Goal: Task Accomplishment & Management: Use online tool/utility

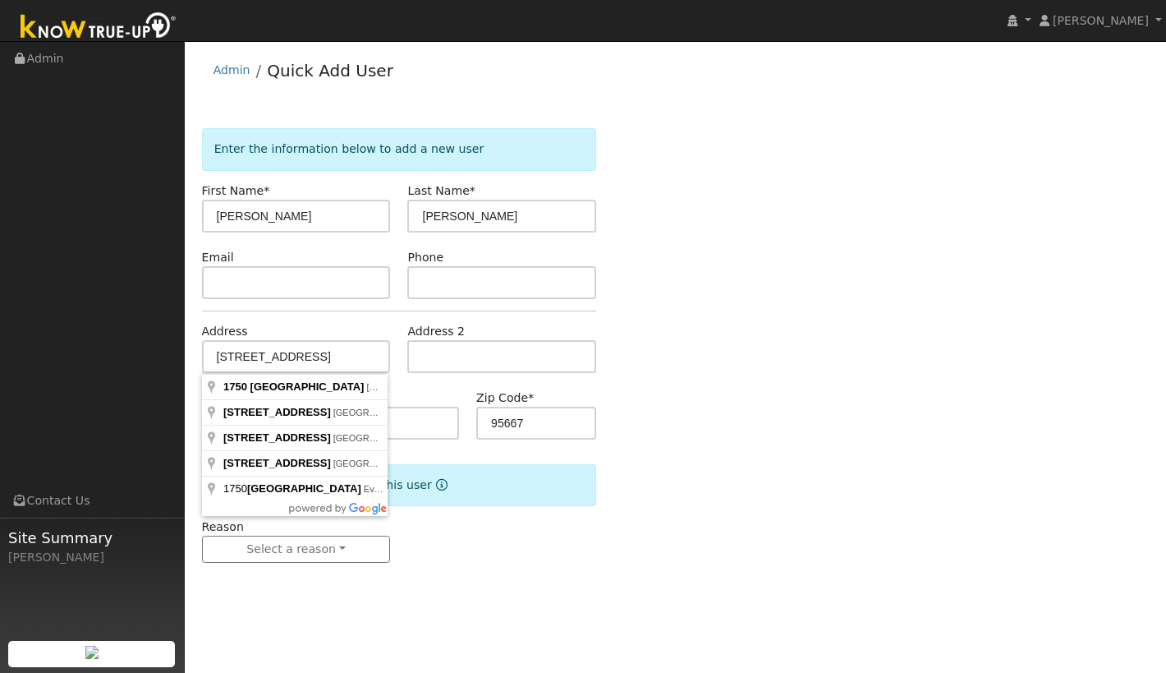
click at [344, 356] on input "[STREET_ADDRESS]" at bounding box center [296, 356] width 189 height 33
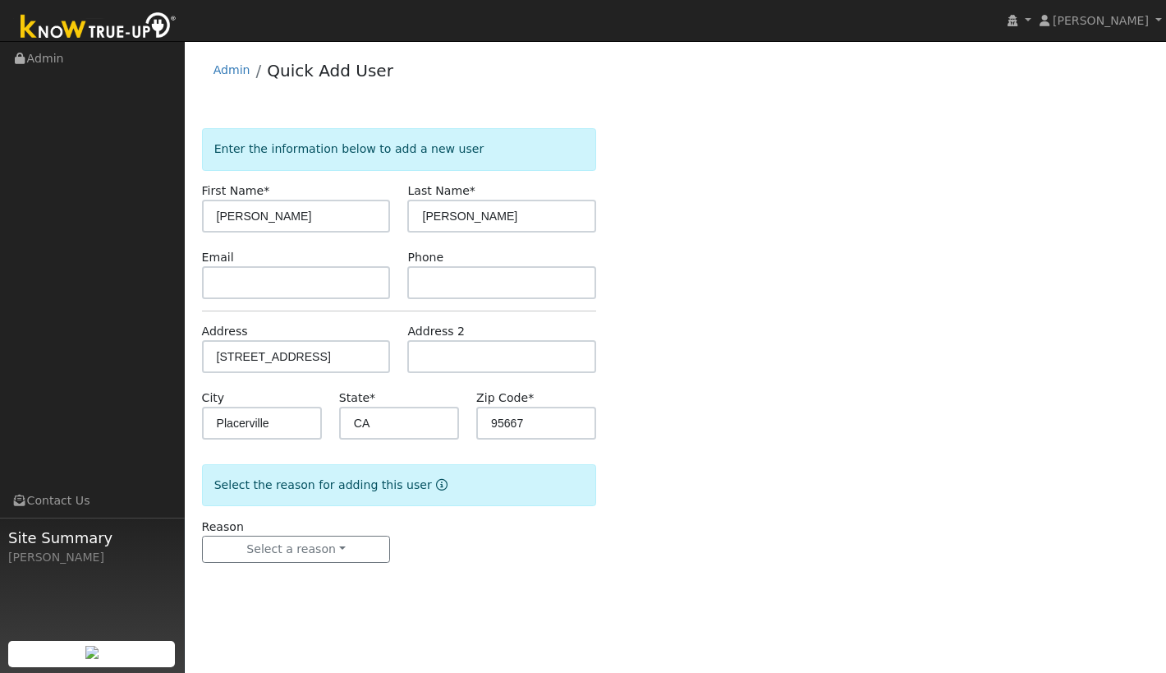
click at [798, 295] on div "Enter the information below to add a new user First Name * Angie Last Name * Ca…" at bounding box center [676, 361] width 948 height 467
click at [352, 360] on input "1750 Bear Rock Road" at bounding box center [296, 356] width 189 height 33
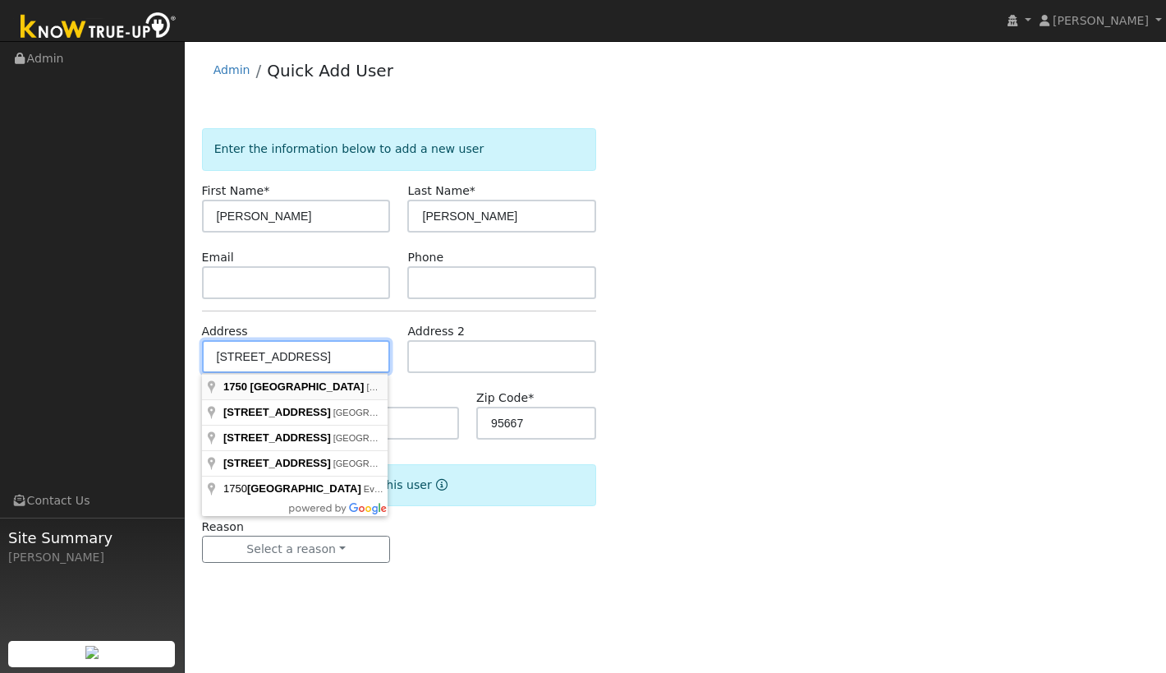
type input "1750 Bear Rock Road"
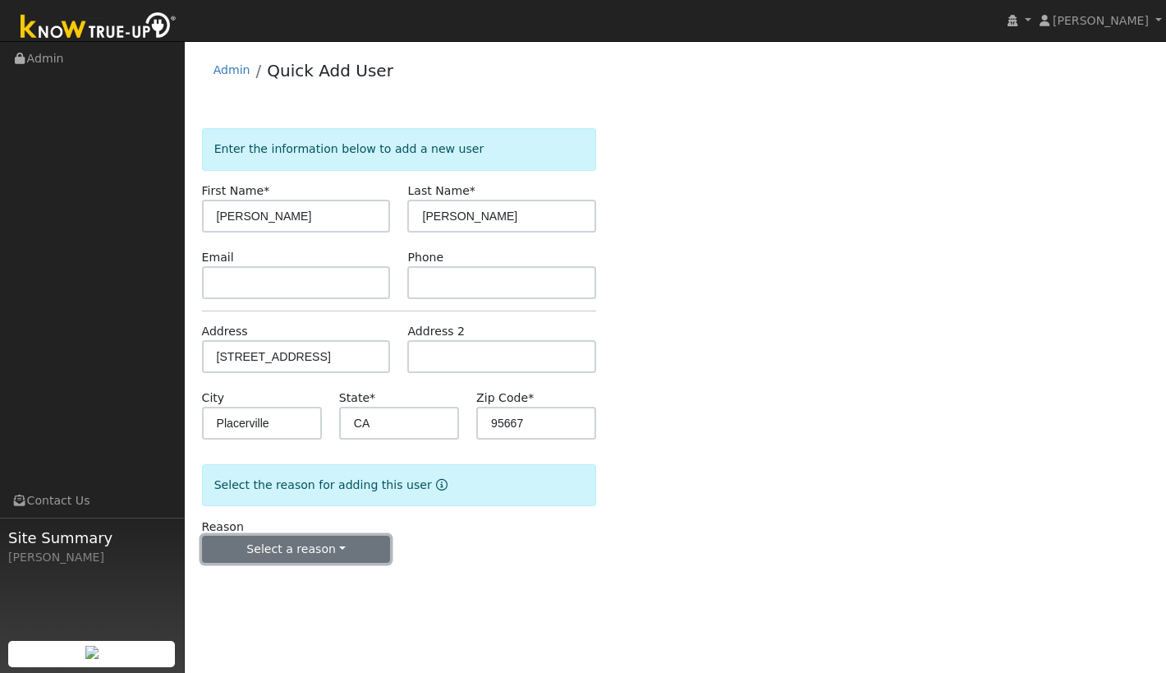
click at [354, 549] on button "Select a reason" at bounding box center [296, 550] width 189 height 28
click at [254, 591] on link "New lead" at bounding box center [294, 583] width 182 height 23
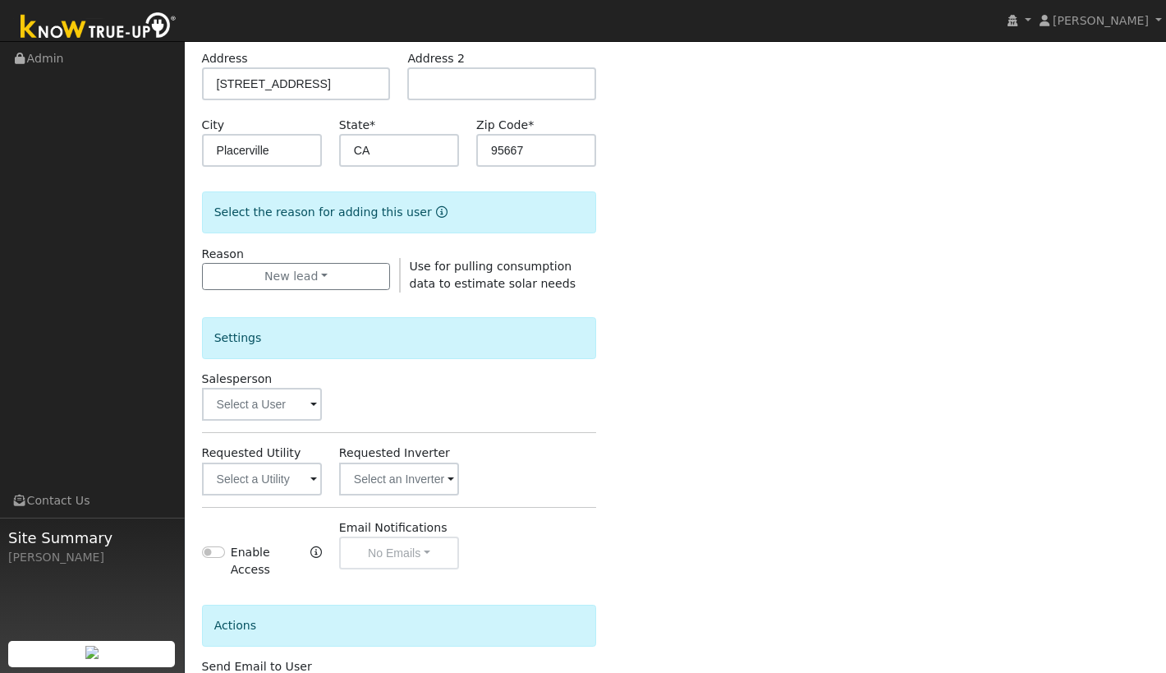
scroll to position [297, 0]
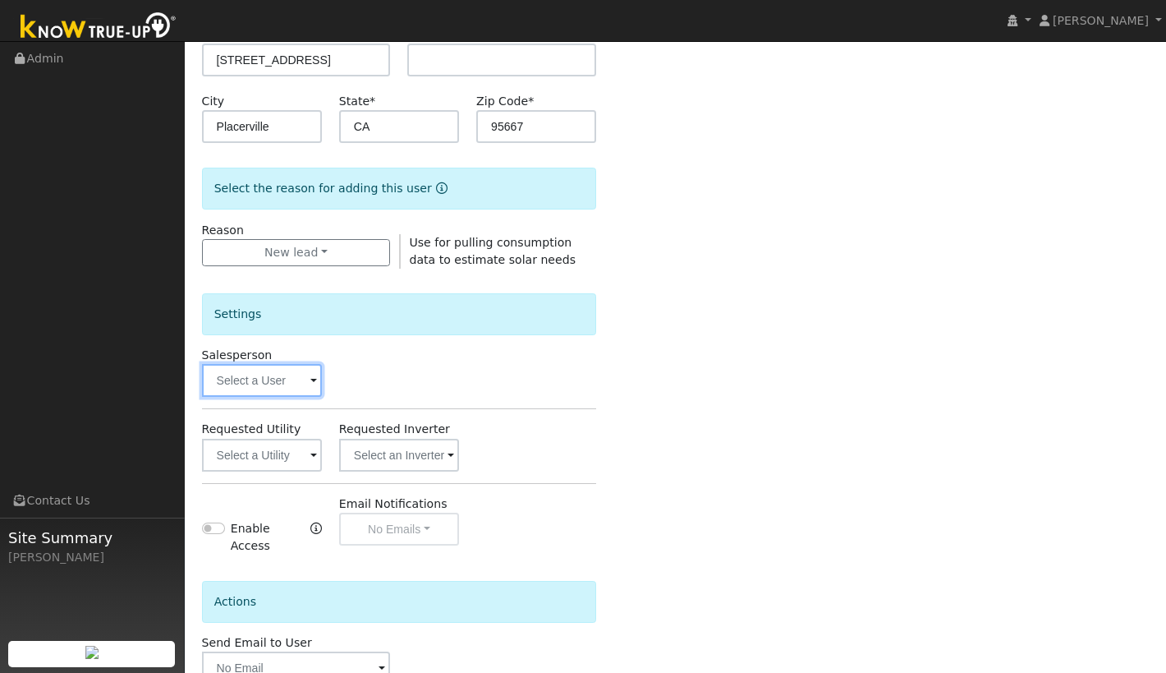
click at [276, 382] on input "text" at bounding box center [262, 380] width 120 height 33
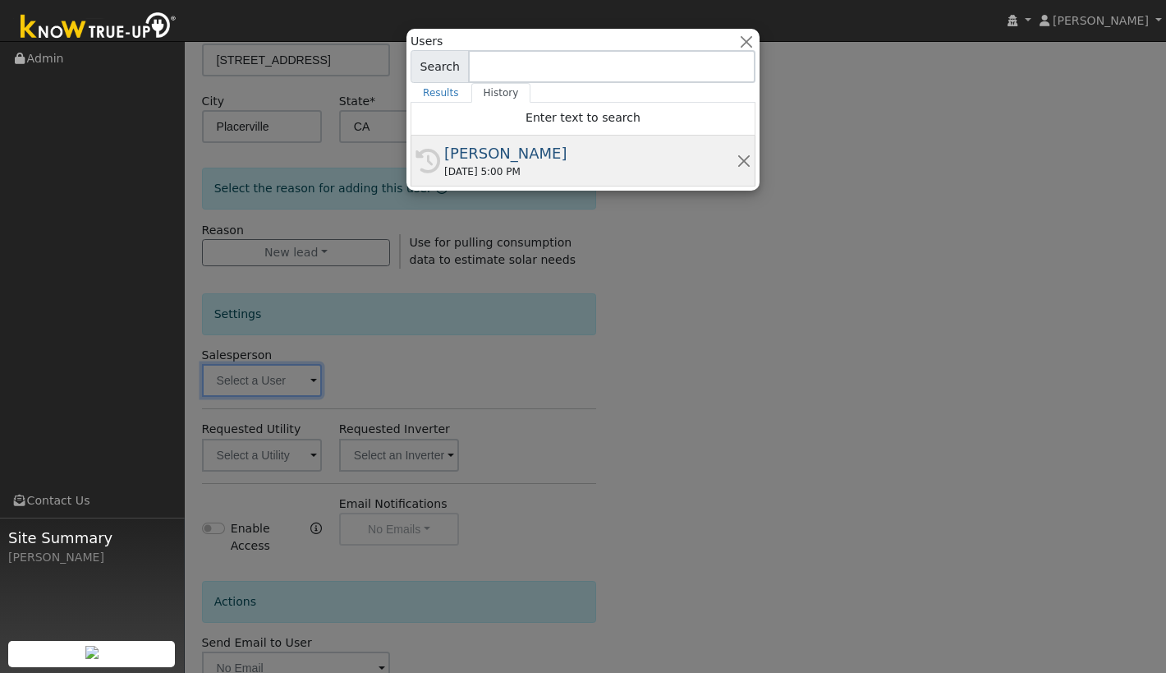
click at [513, 140] on div "History Waylon Broussard 09/25/2025 5:00 PM" at bounding box center [583, 161] width 345 height 51
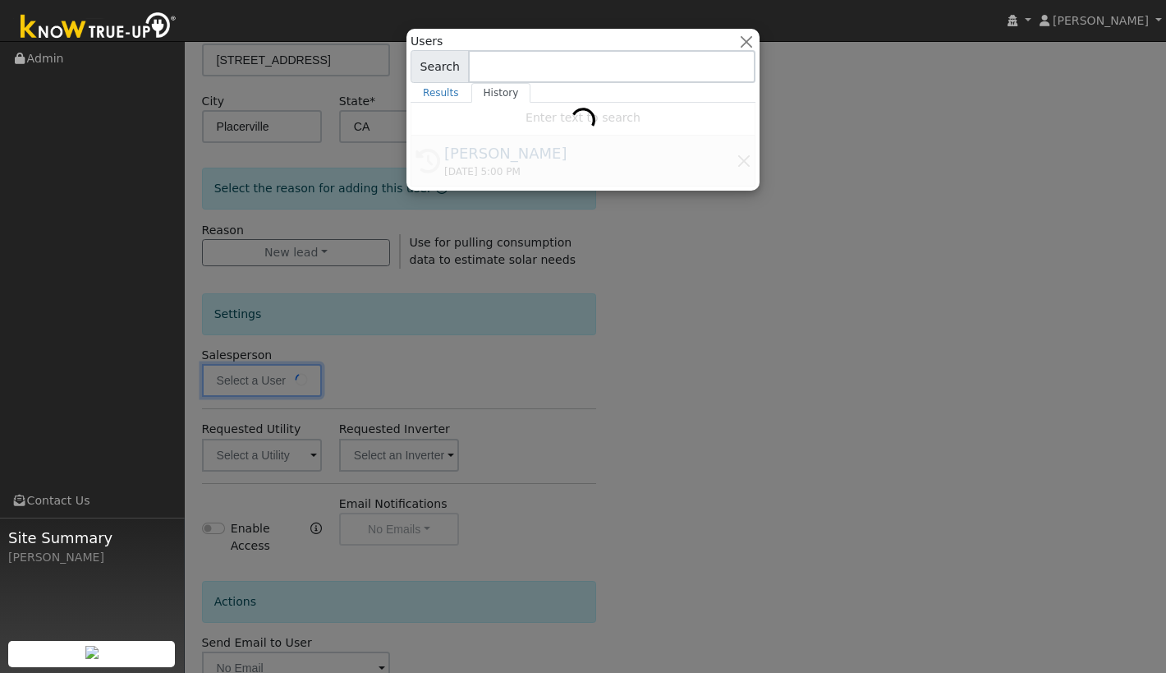
type input "[PERSON_NAME]"
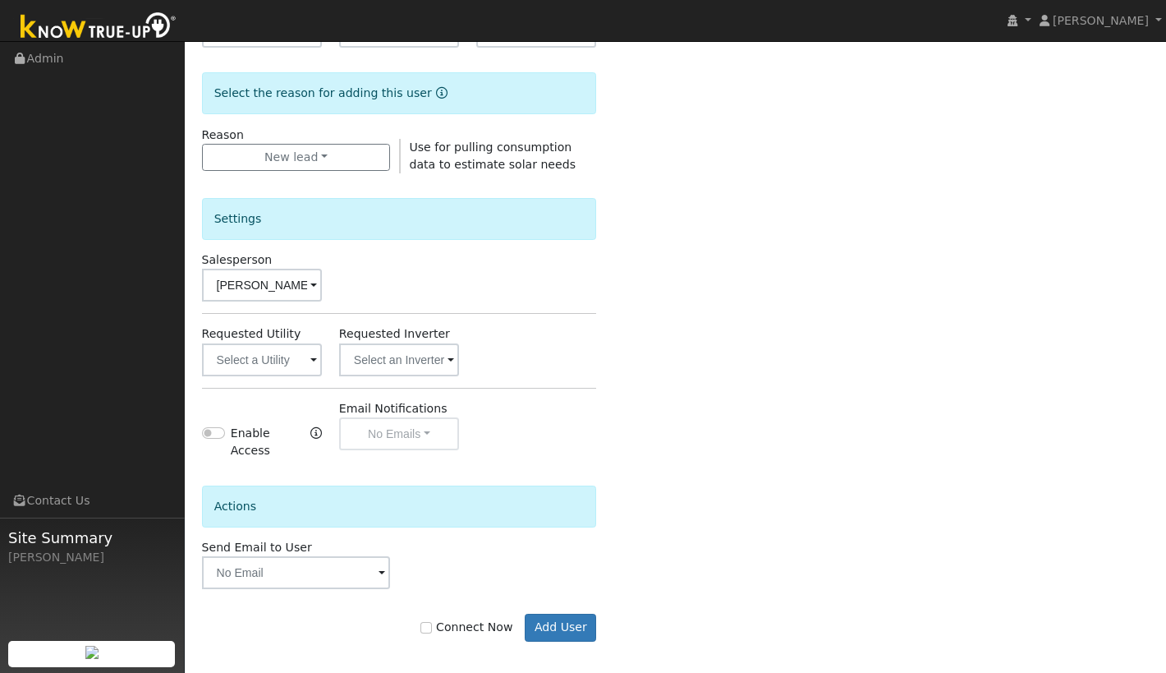
scroll to position [402, 0]
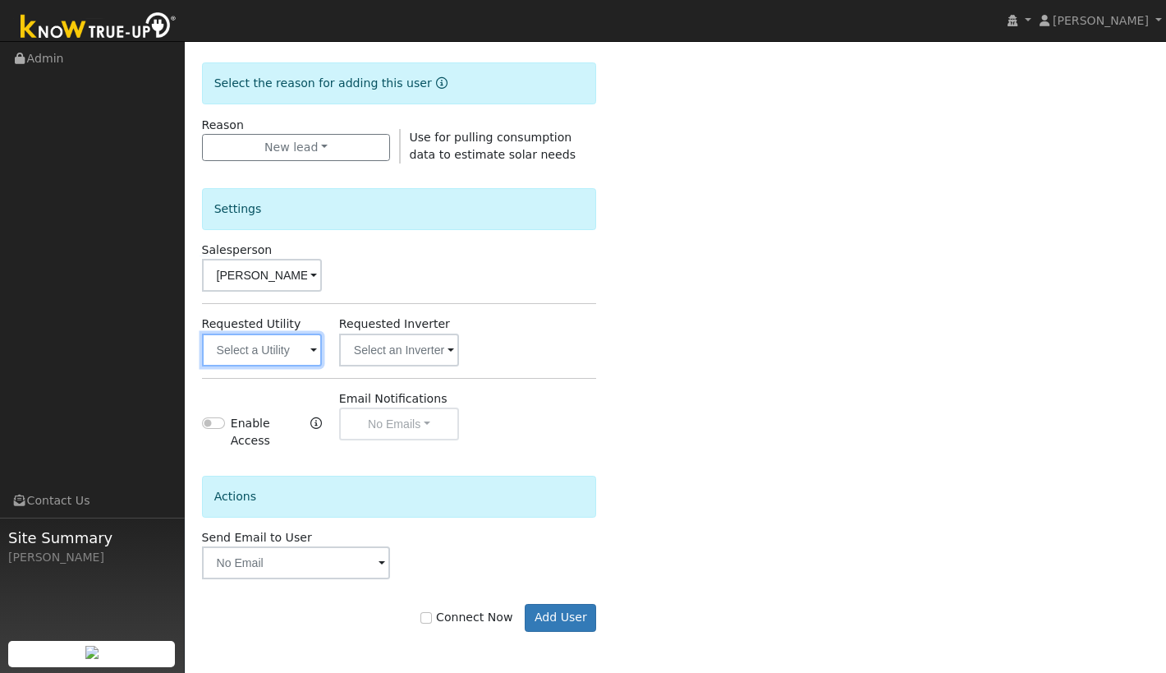
click at [287, 351] on input "text" at bounding box center [262, 349] width 120 height 33
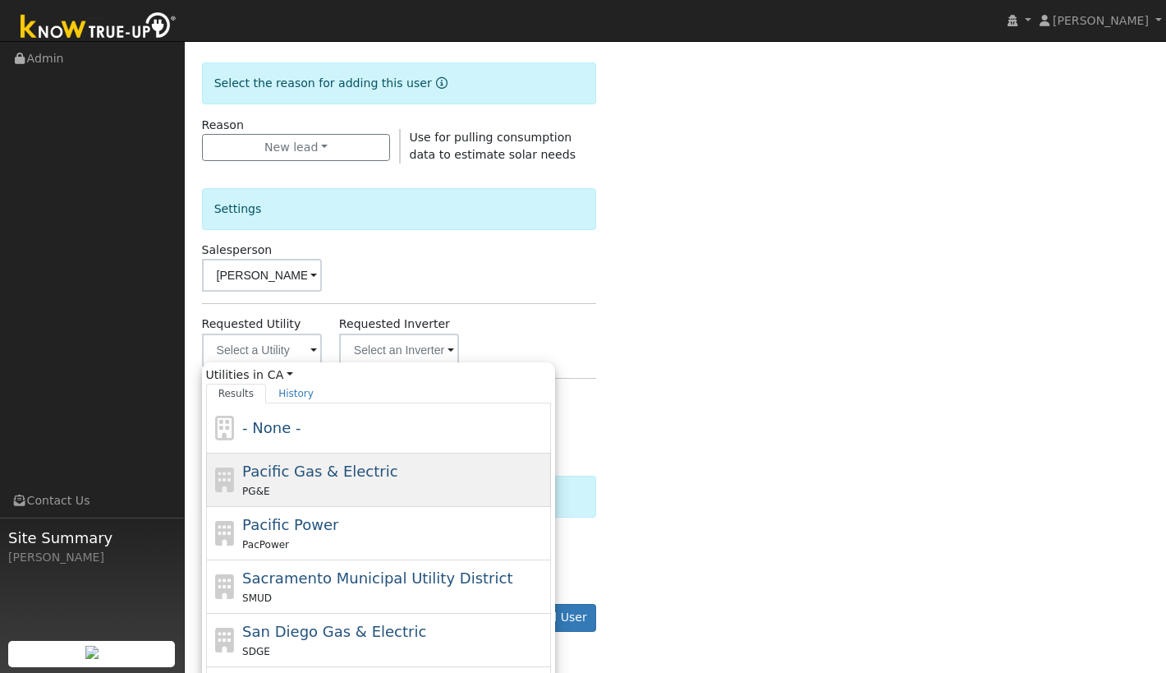
click at [277, 480] on div "Pacific Gas & Electric PG&E" at bounding box center [394, 479] width 305 height 39
type input "Pacific Gas & Electric"
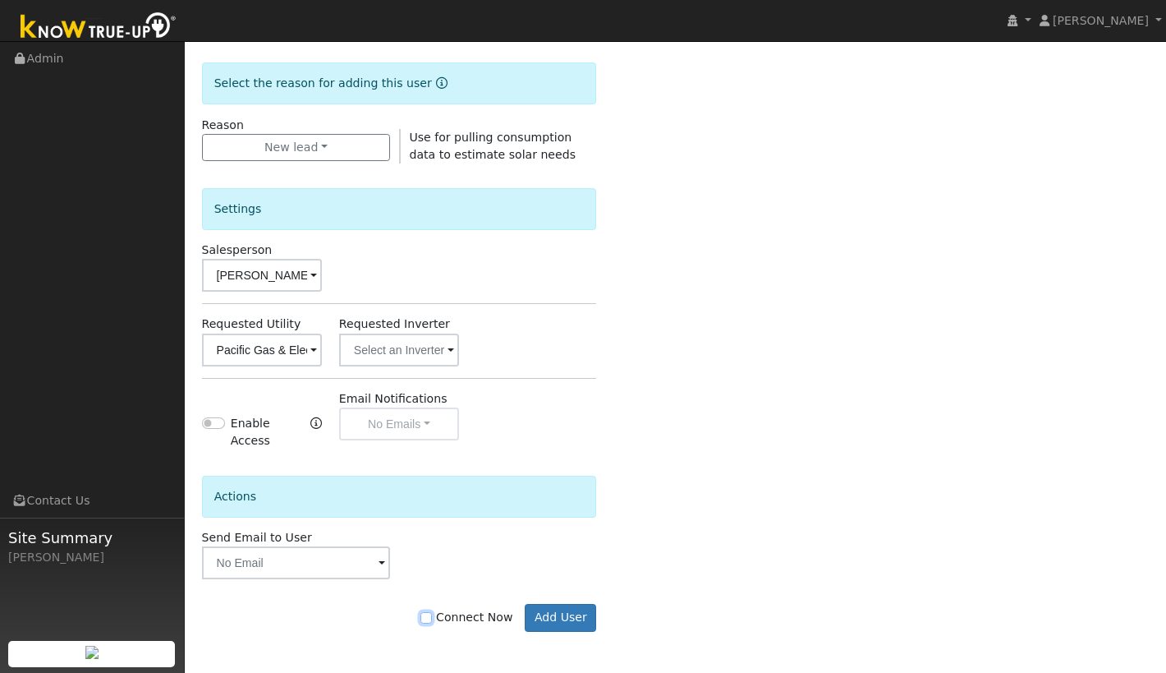
click at [432, 620] on input "Connect Now" at bounding box center [426, 617] width 11 height 11
checkbox input "true"
click at [554, 614] on button "Add User" at bounding box center [560, 618] width 71 height 28
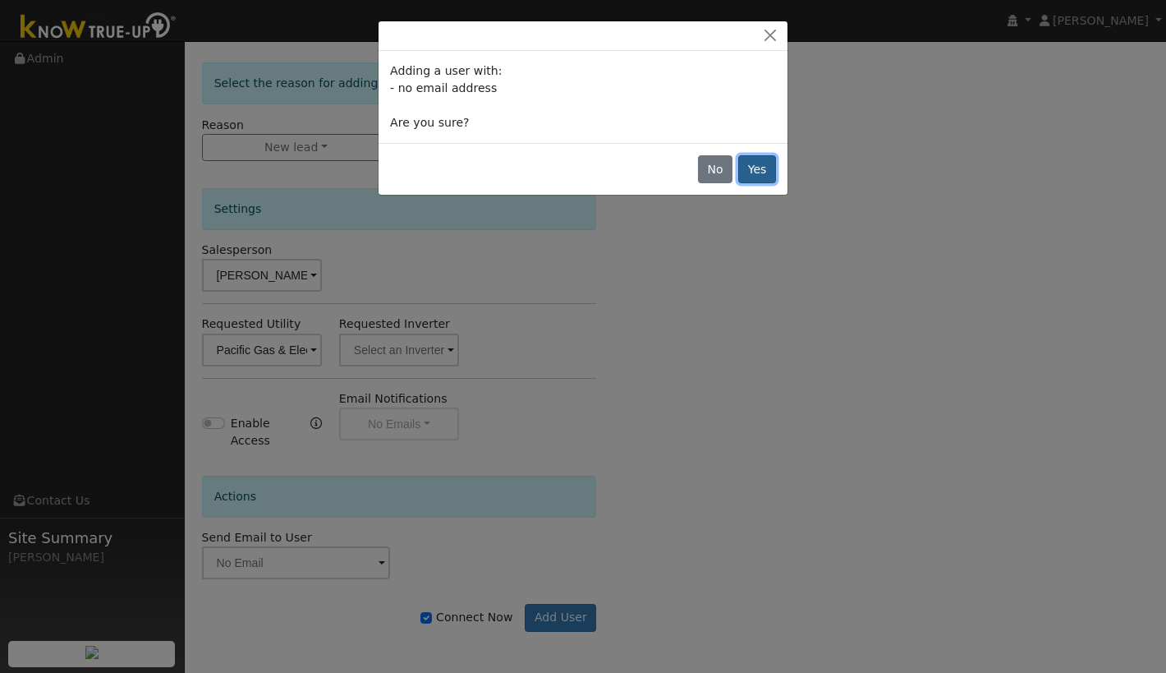
click at [761, 171] on button "Yes" at bounding box center [757, 169] width 38 height 28
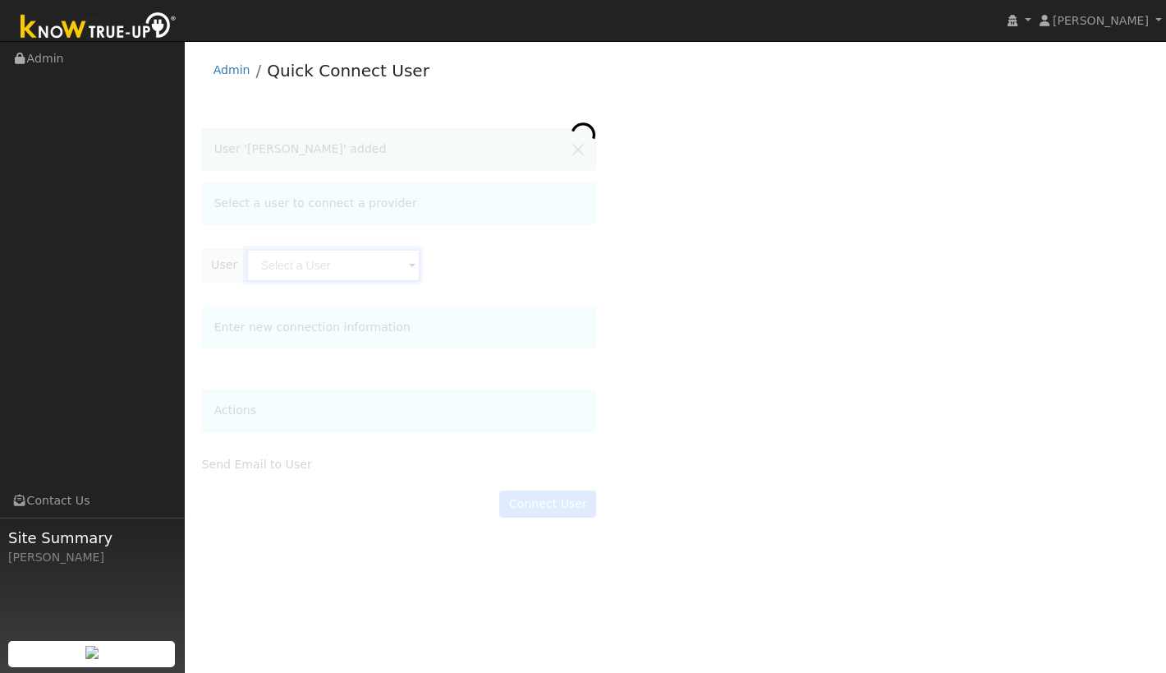
type input "[PERSON_NAME]"
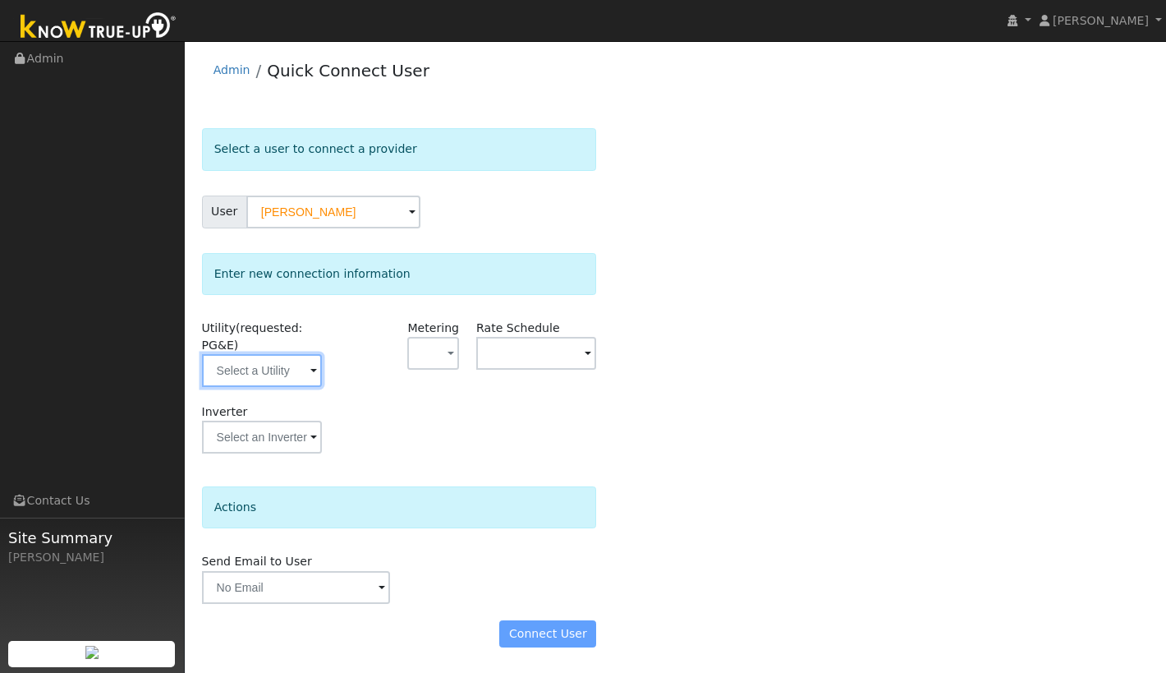
click at [294, 362] on input "text" at bounding box center [262, 370] width 120 height 33
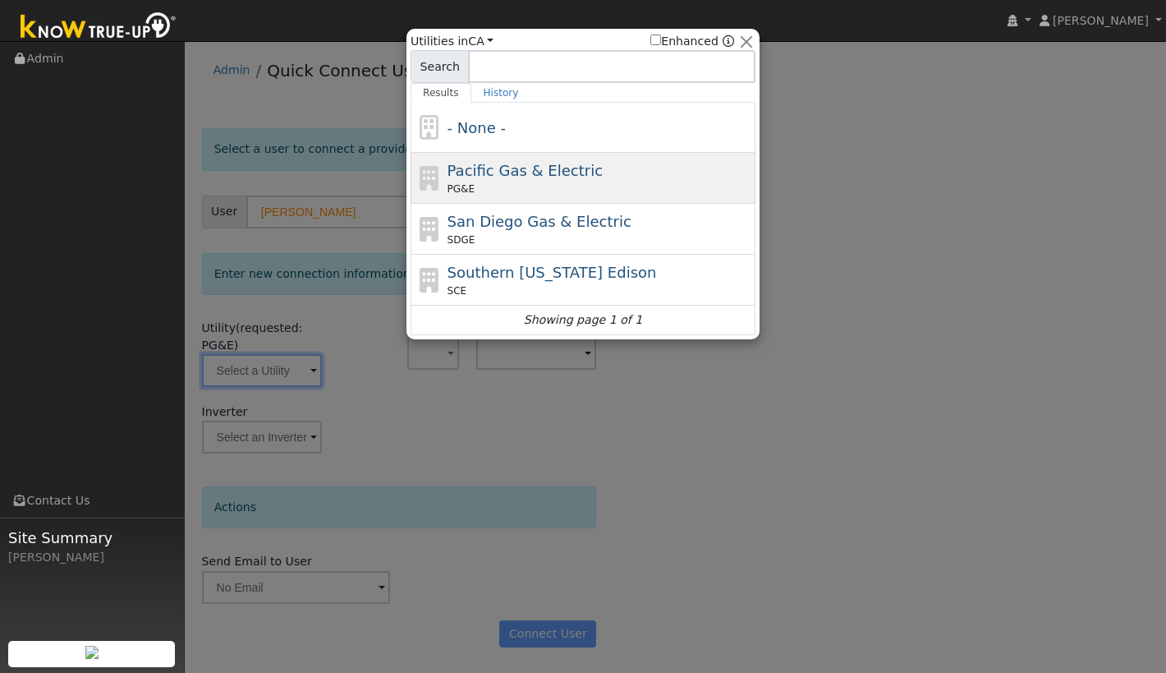
click at [541, 174] on span "Pacific Gas & Electric" at bounding box center [525, 170] width 155 height 17
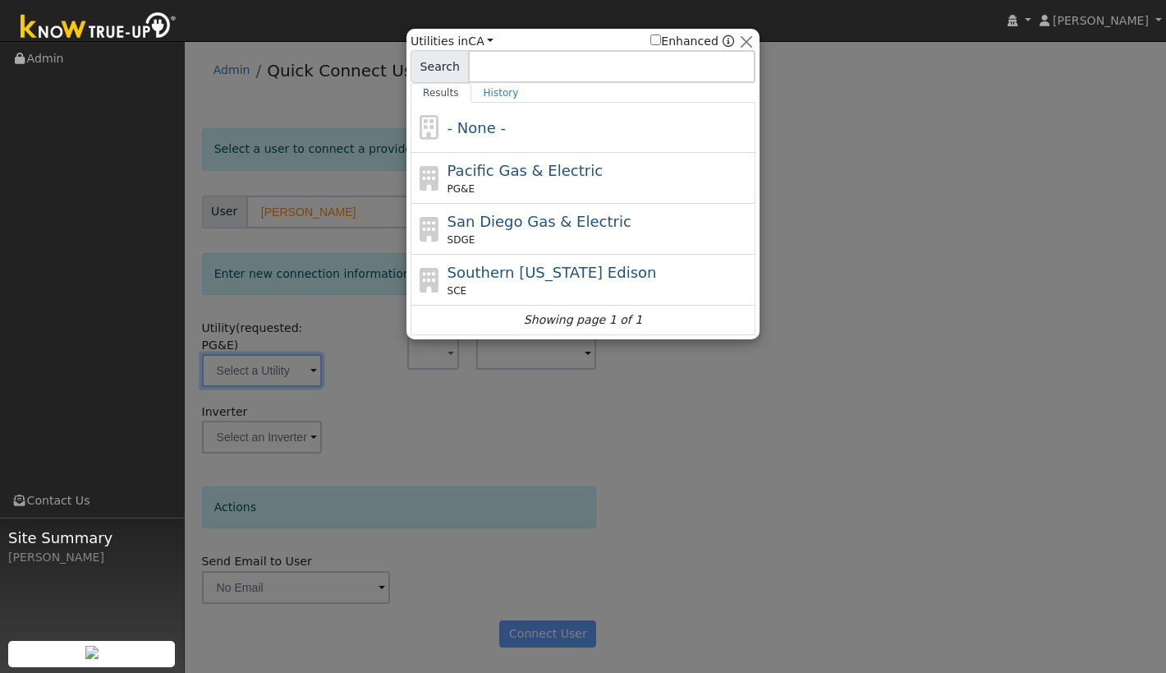
type input "PG&E"
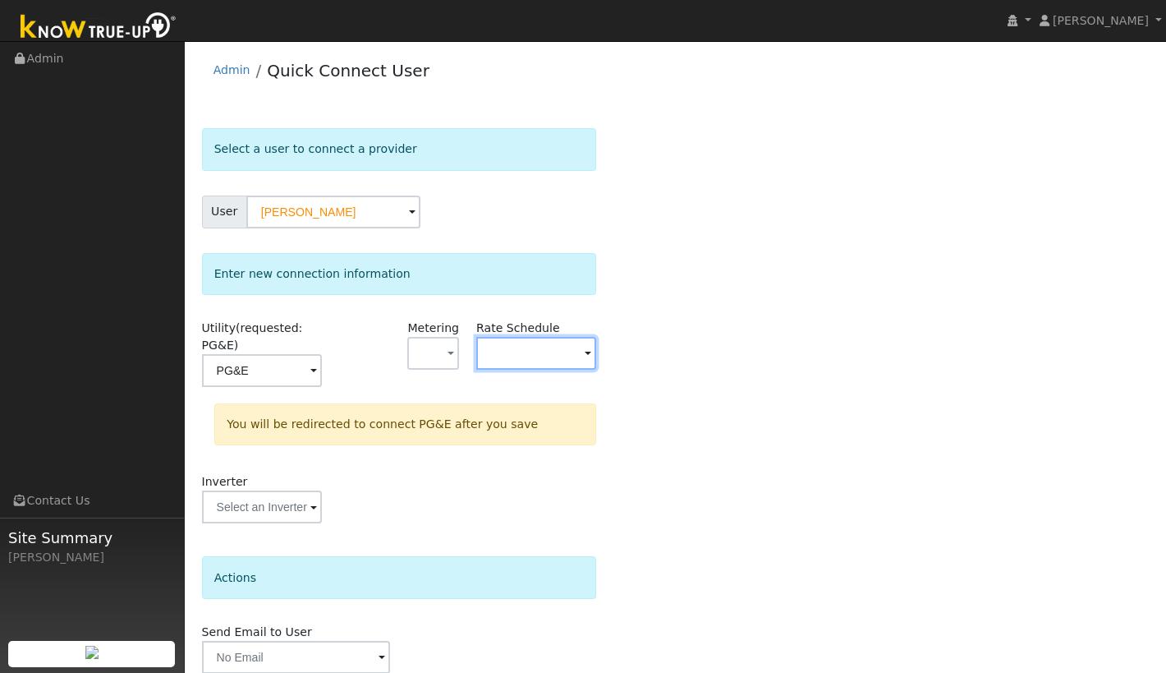
click at [579, 350] on input "text" at bounding box center [536, 353] width 120 height 33
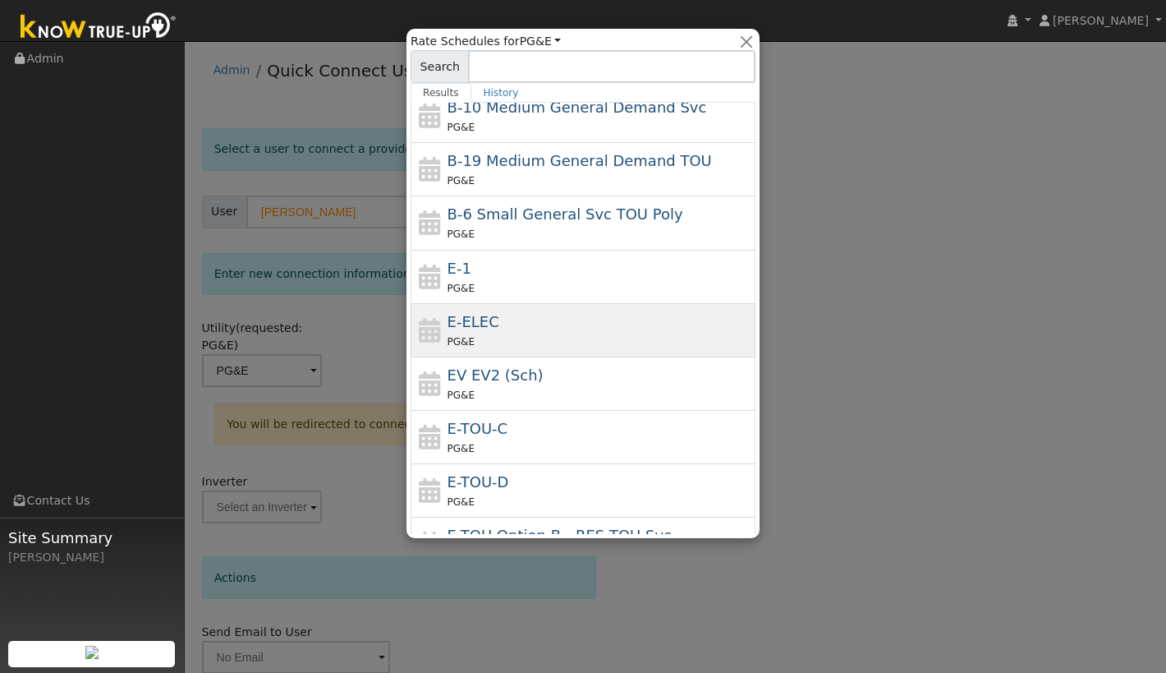
scroll to position [138, 0]
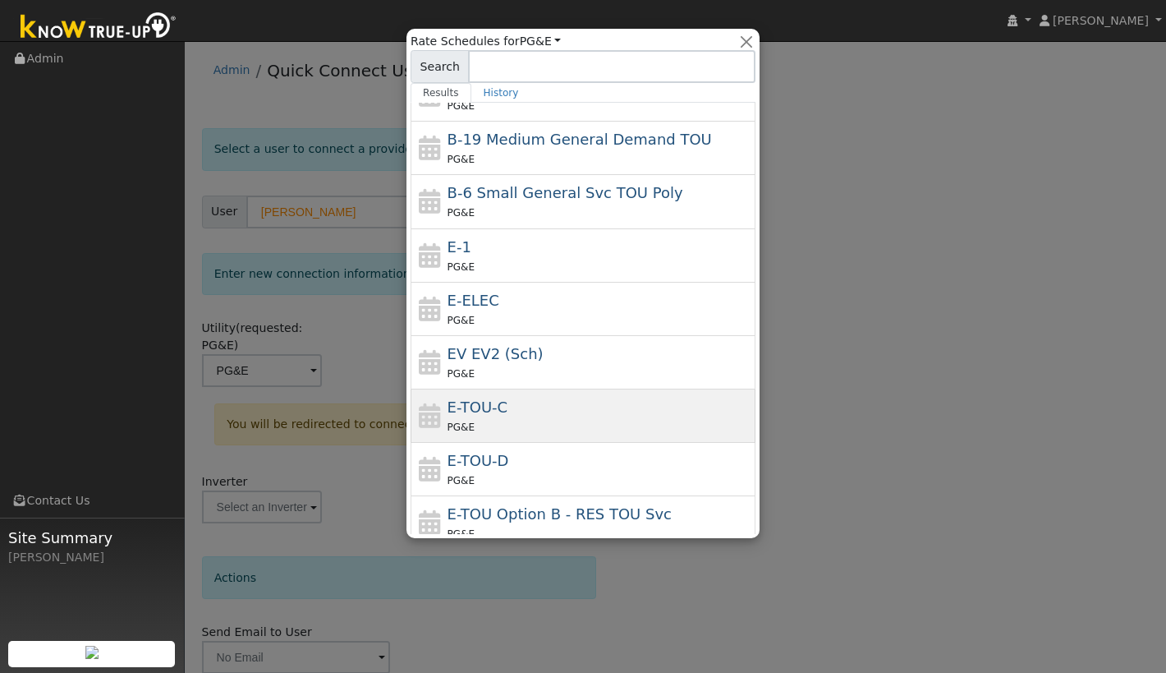
click at [565, 418] on div "PG&E" at bounding box center [600, 426] width 305 height 17
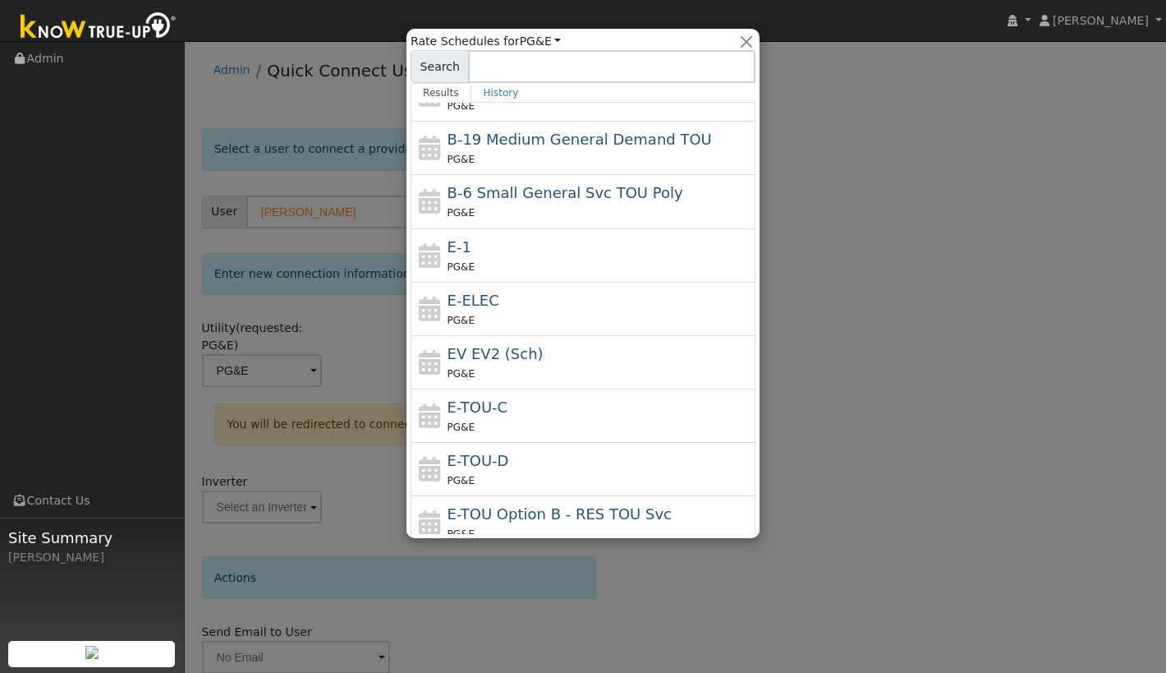
type input "E-TOU-C"
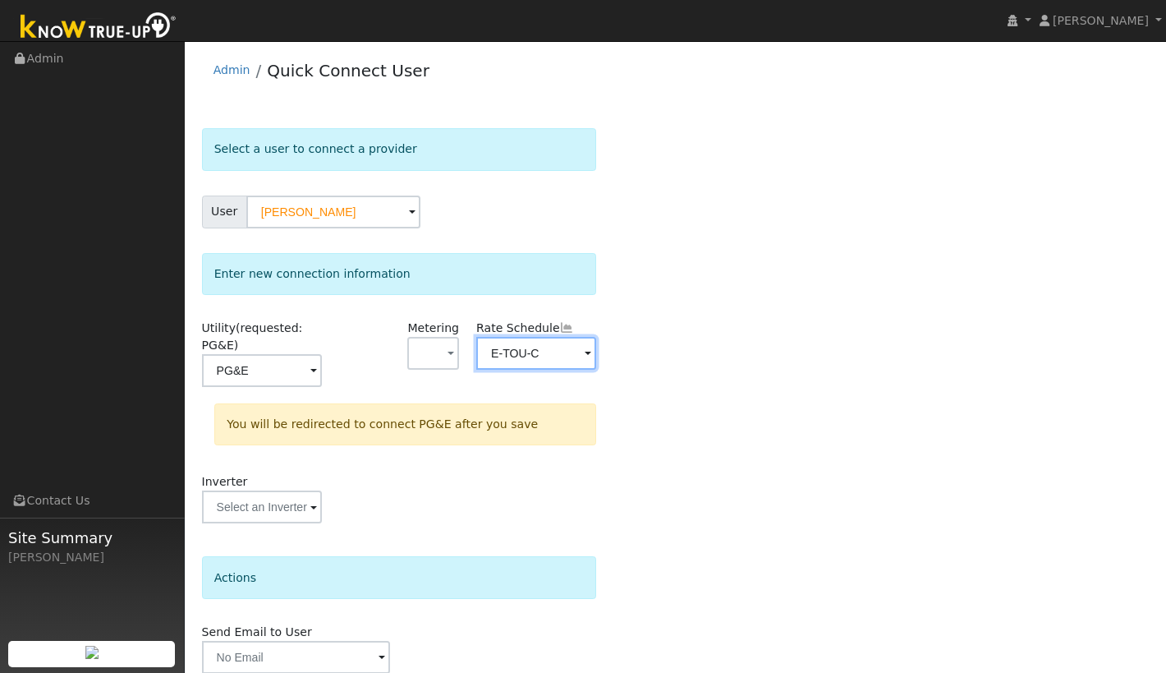
click at [582, 351] on input "E-TOU-C" at bounding box center [536, 353] width 120 height 33
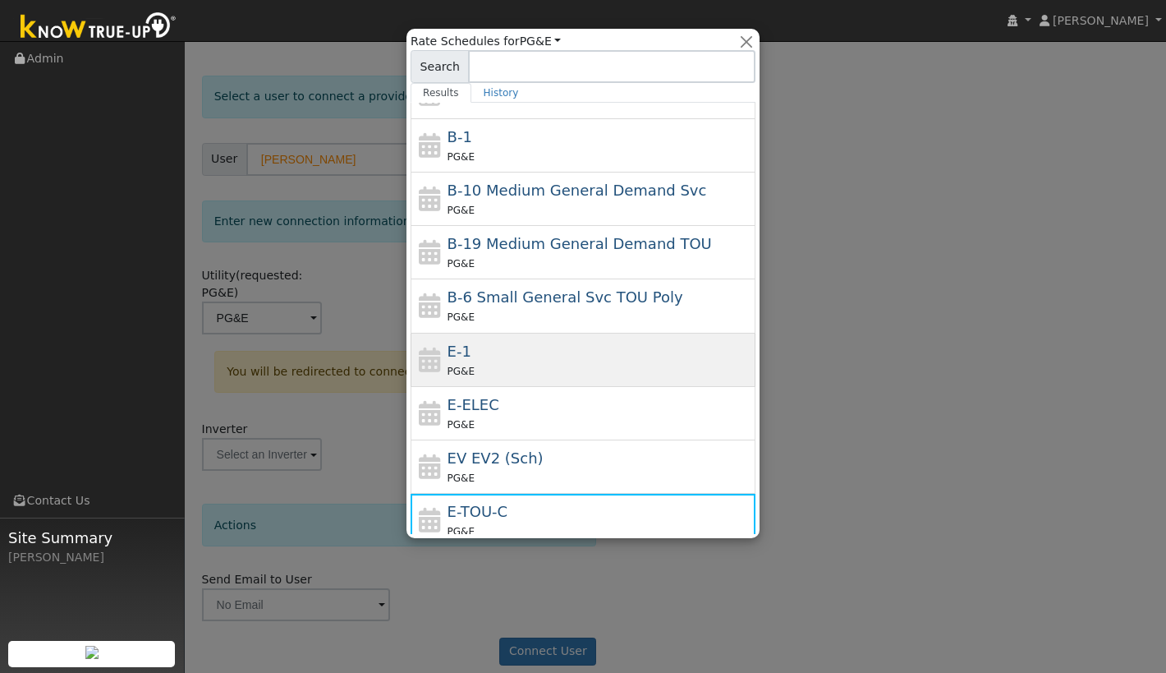
scroll to position [0, 0]
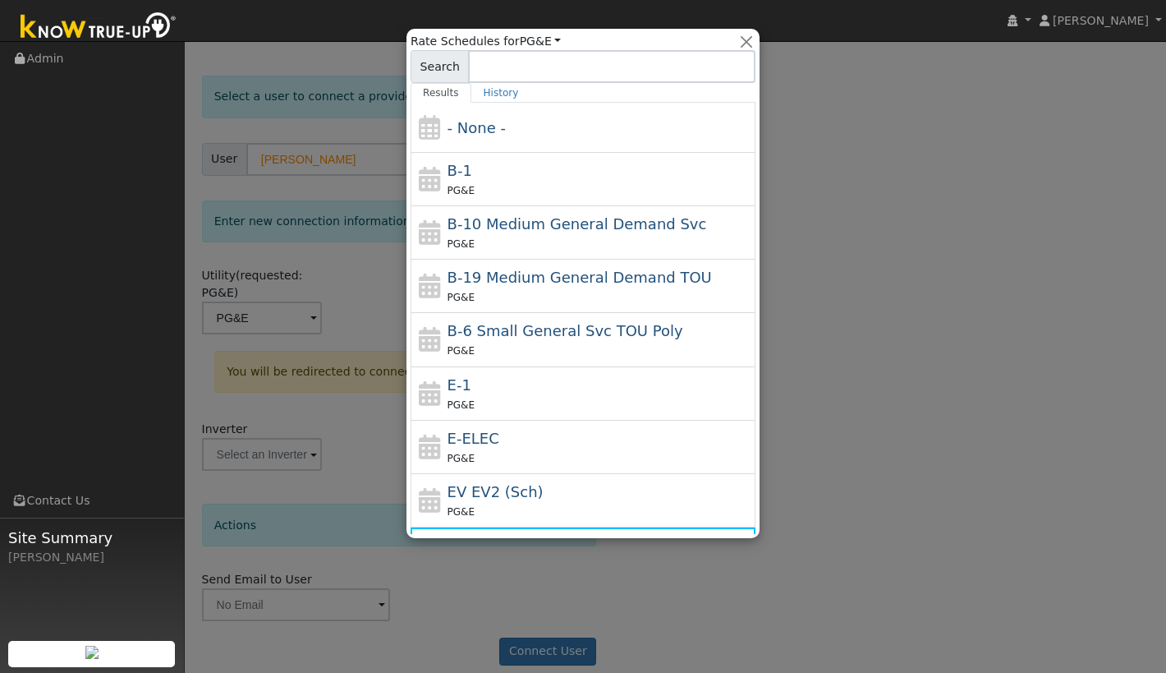
click at [912, 287] on div at bounding box center [583, 336] width 1166 height 673
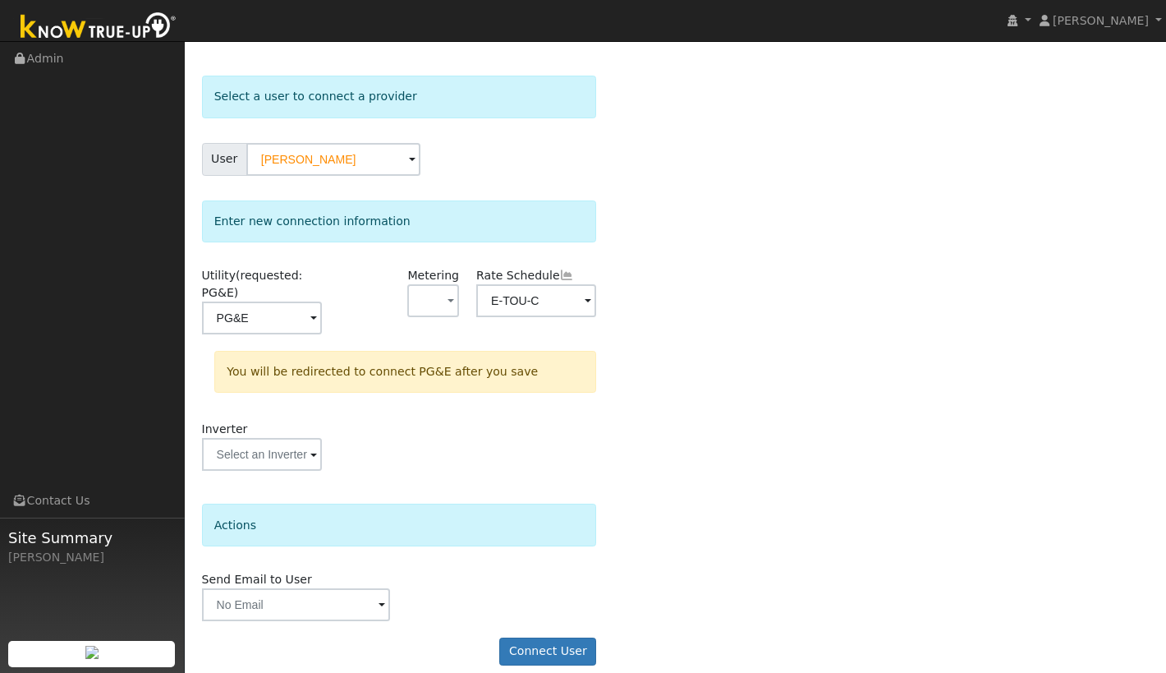
scroll to position [69, 0]
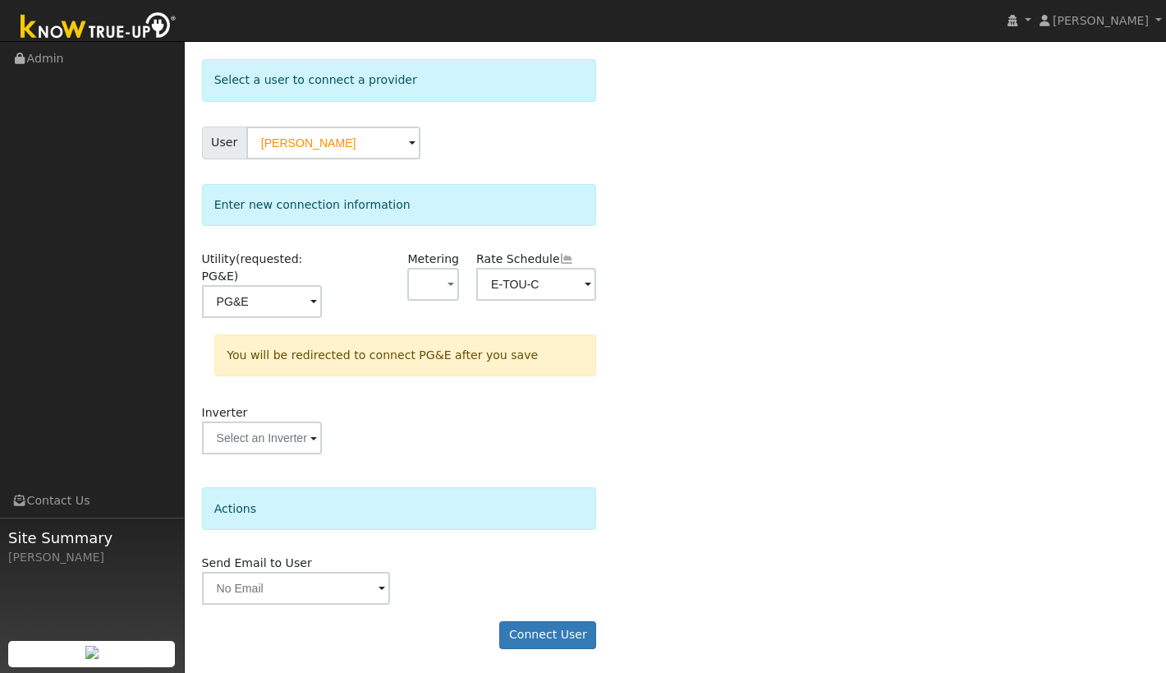
click at [315, 437] on span at bounding box center [313, 439] width 7 height 19
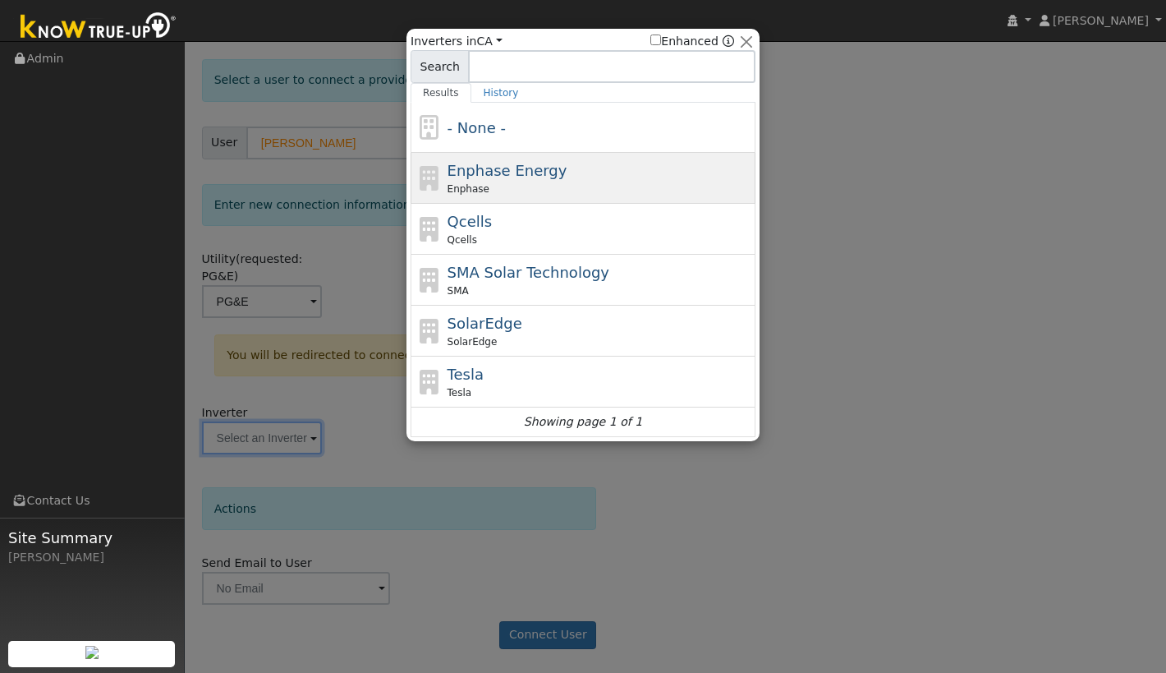
click at [595, 199] on div "Enphase Energy Enphase" at bounding box center [583, 178] width 345 height 51
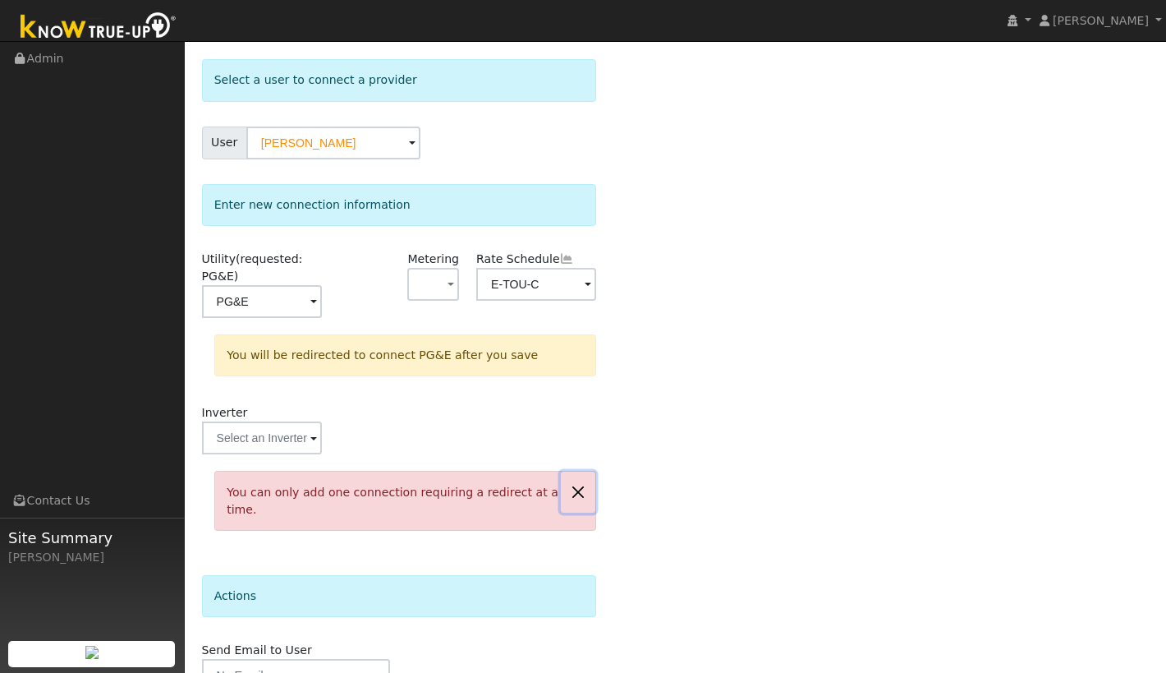
click at [581, 490] on button "button" at bounding box center [578, 491] width 34 height 40
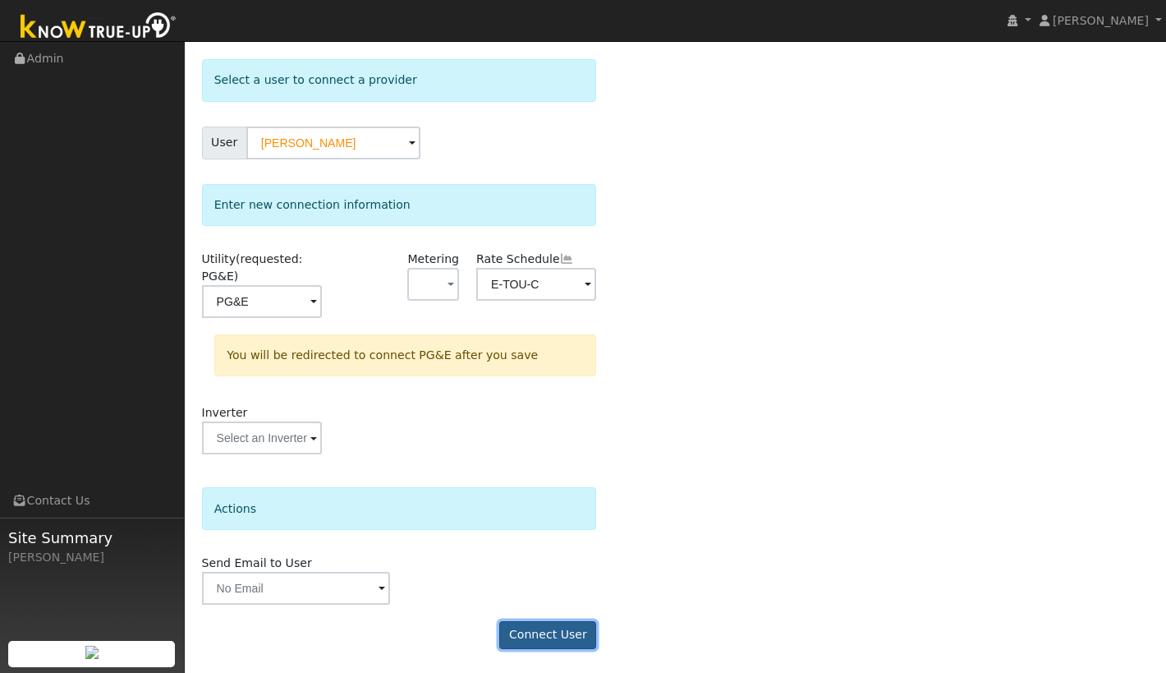
click at [542, 634] on button "Connect User" at bounding box center [547, 635] width 97 height 28
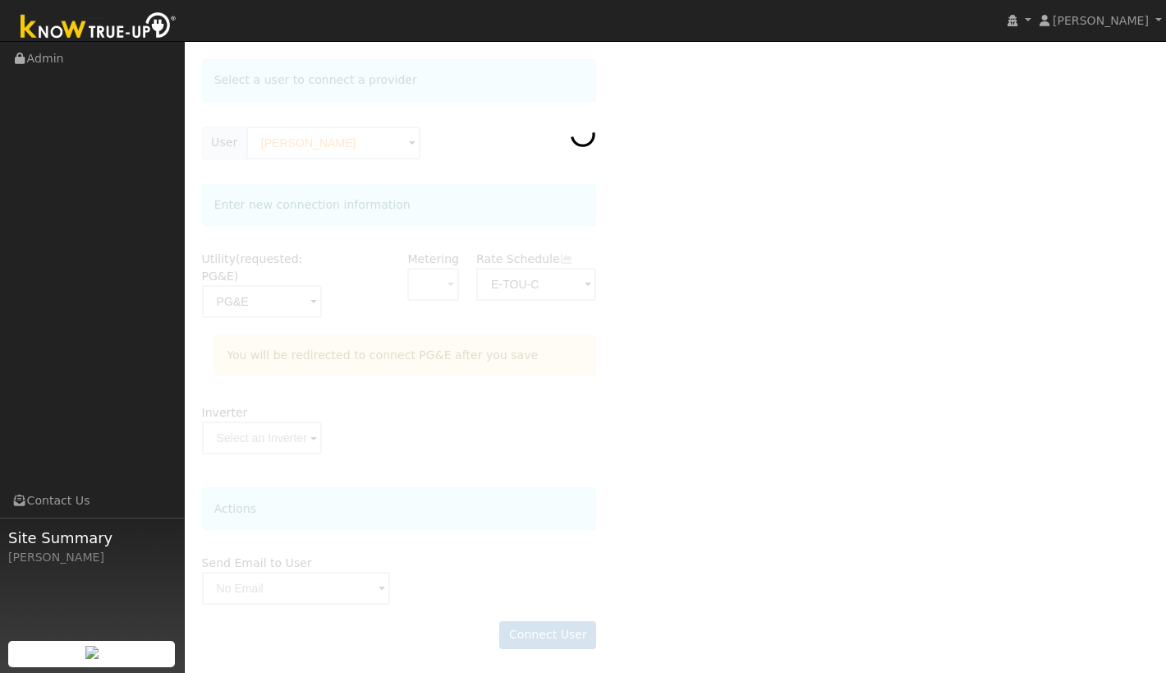
click at [697, 393] on div at bounding box center [676, 361] width 948 height 605
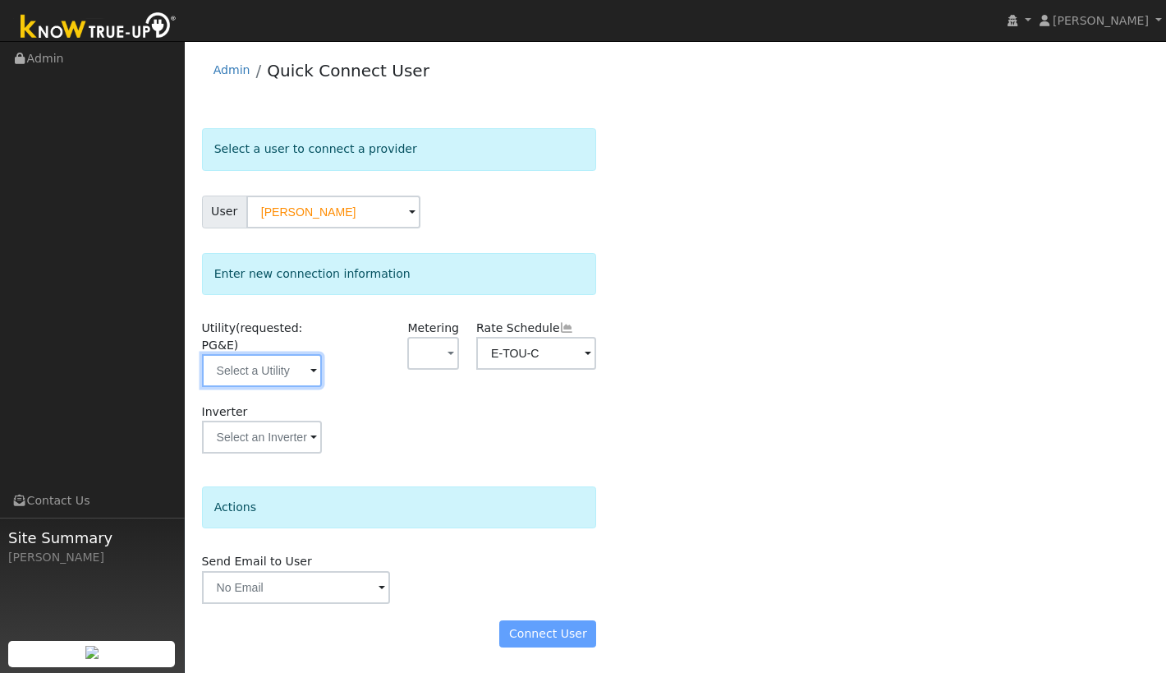
click at [301, 377] on input "text" at bounding box center [262, 370] width 120 height 33
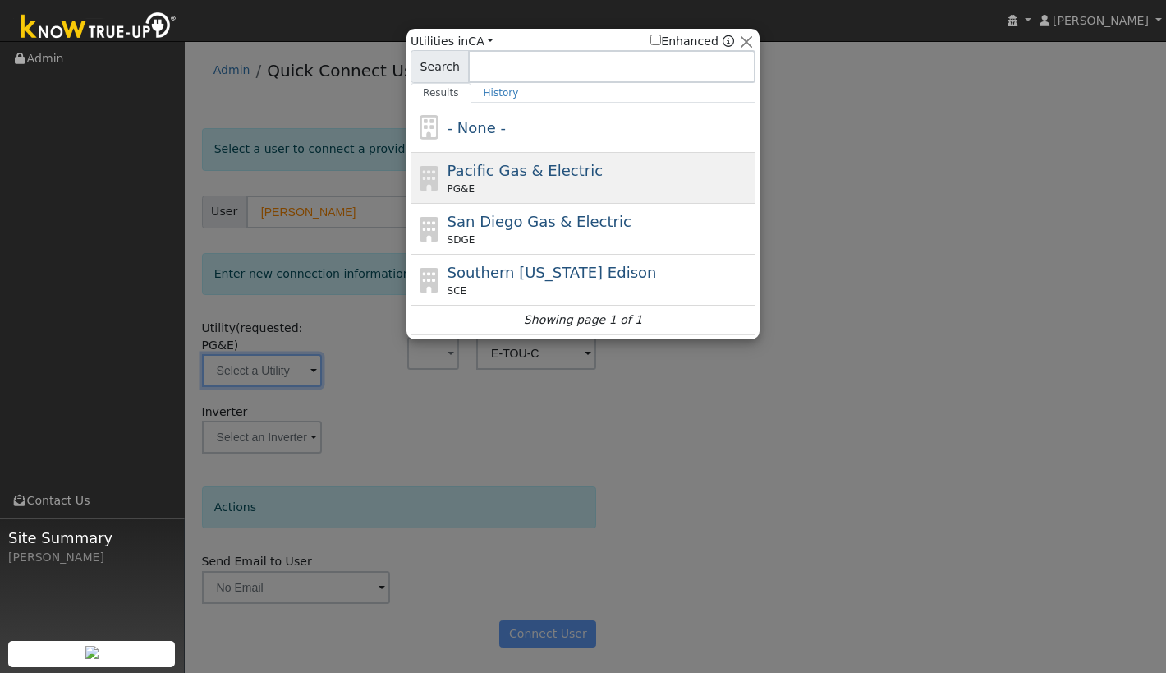
click at [537, 173] on span "Pacific Gas & Electric" at bounding box center [525, 170] width 155 height 17
type input "PG&E"
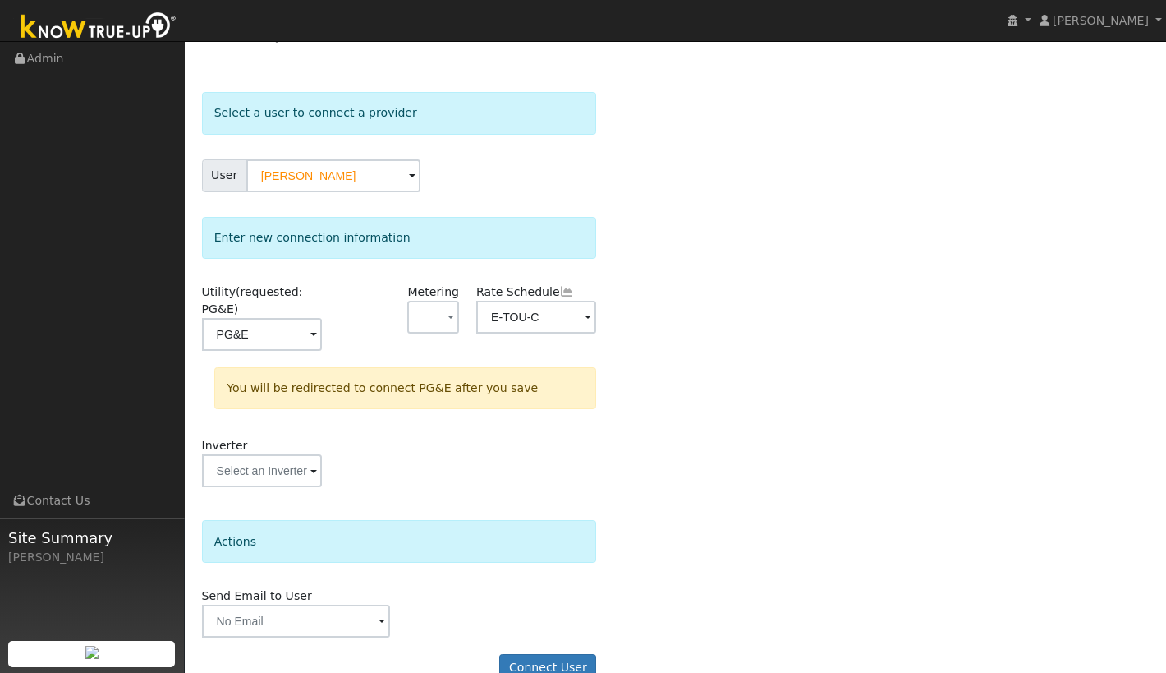
scroll to position [69, 0]
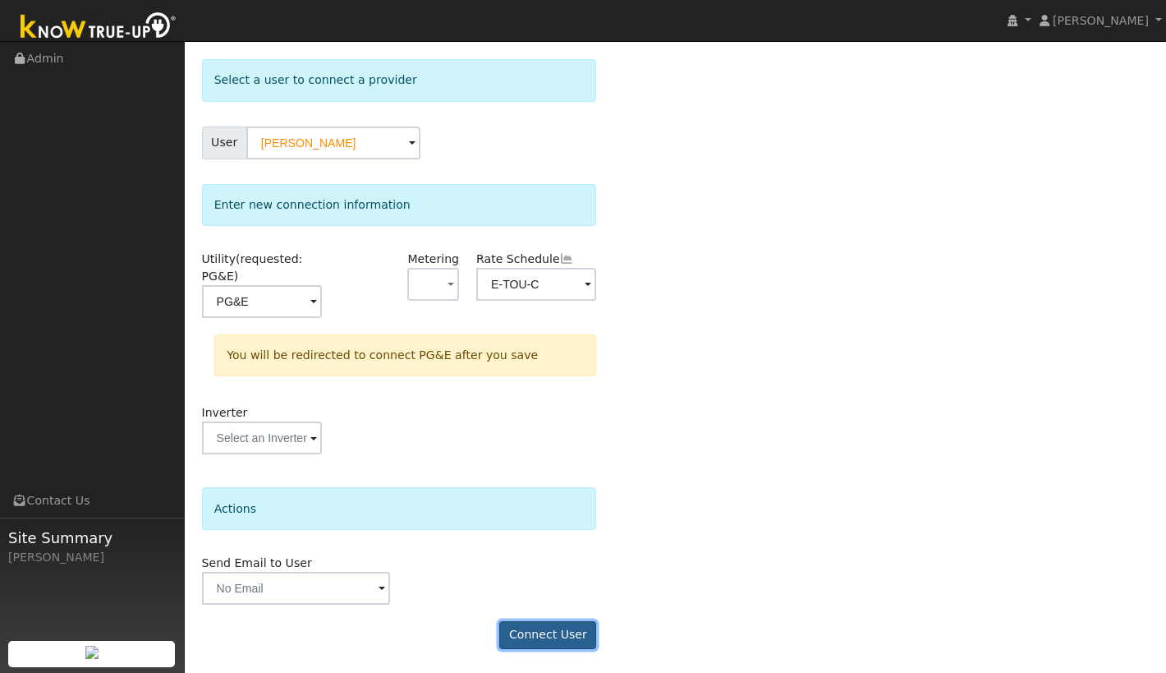
click at [542, 639] on button "Connect User" at bounding box center [547, 635] width 97 height 28
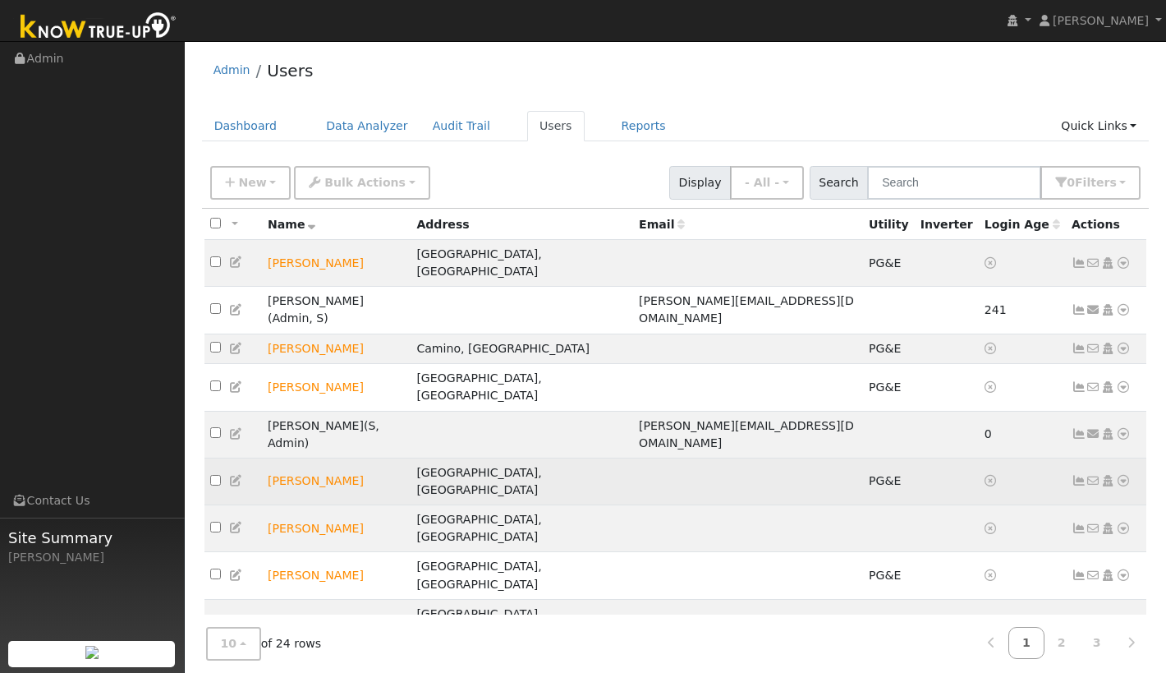
click at [1126, 475] on icon at bounding box center [1123, 480] width 15 height 11
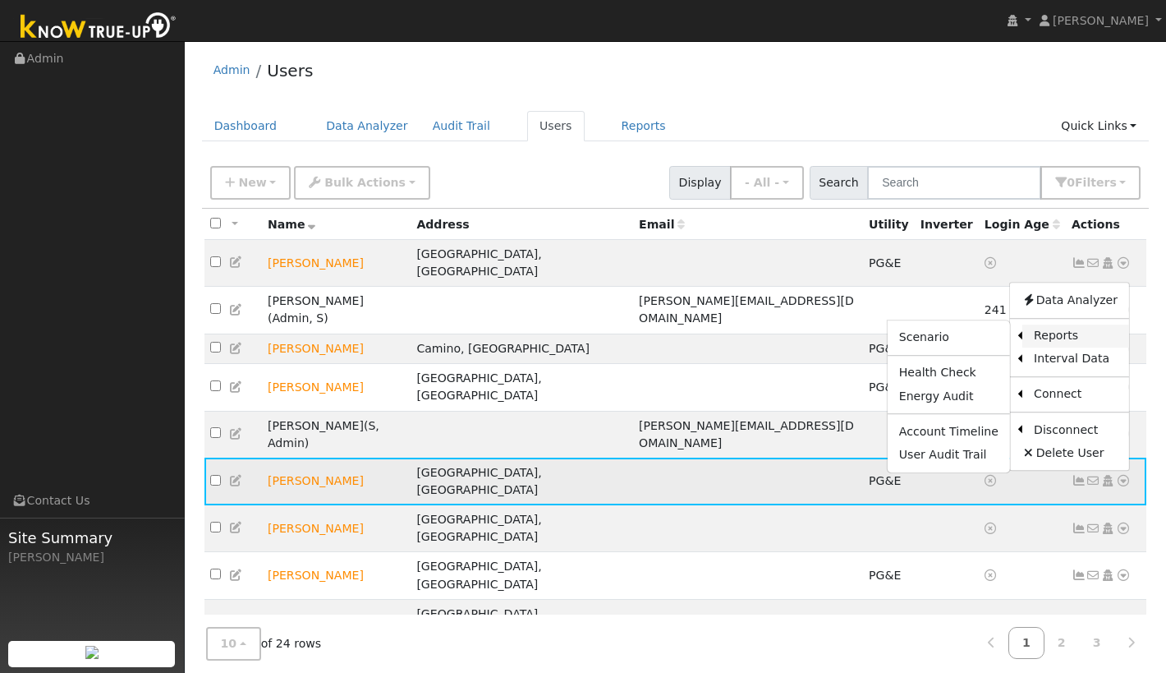
click at [1055, 324] on link "Reports" at bounding box center [1076, 335] width 107 height 23
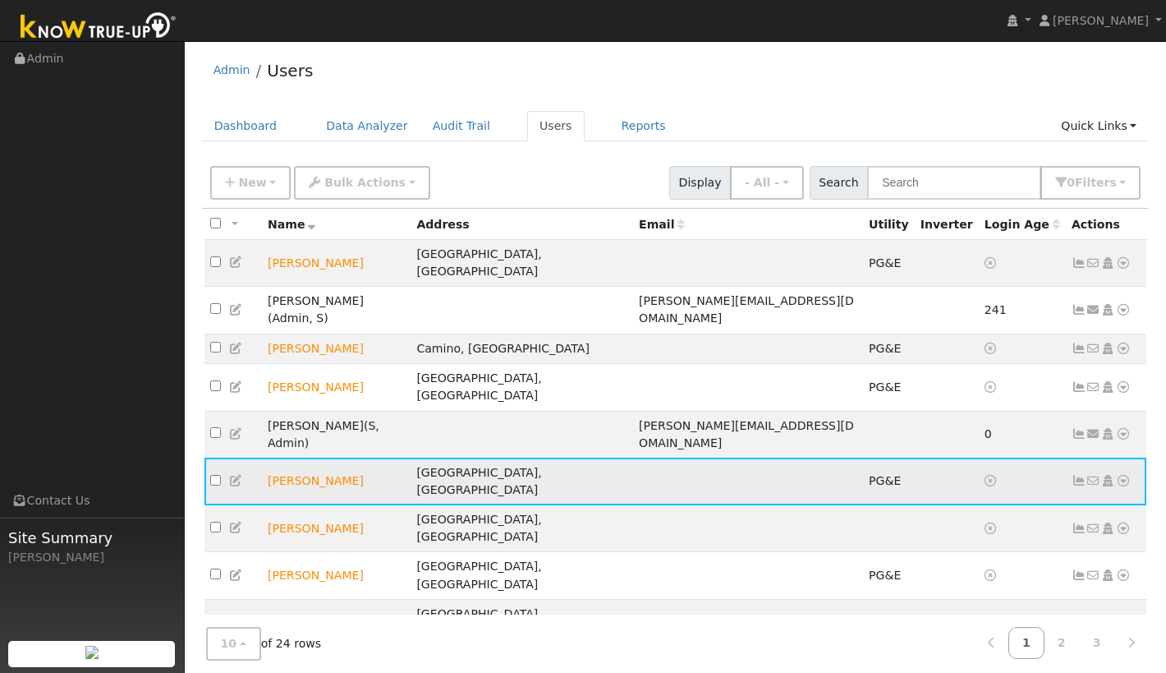
click at [1124, 475] on icon at bounding box center [1123, 480] width 15 height 11
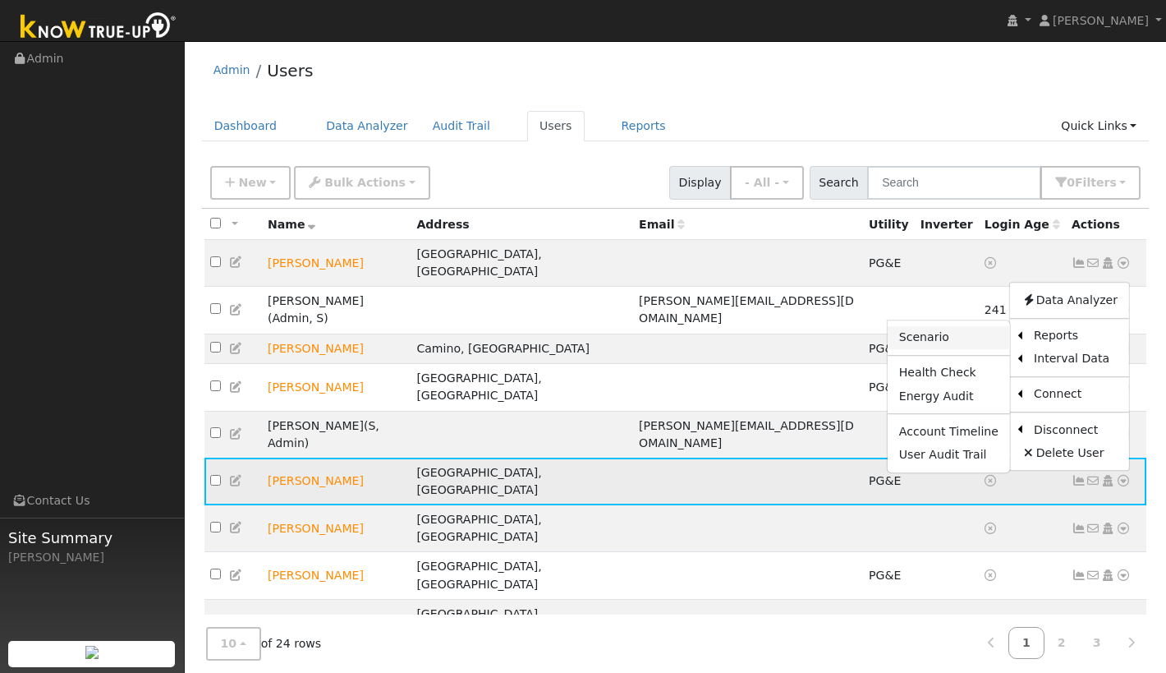
click at [963, 326] on link "Scenario" at bounding box center [949, 337] width 122 height 23
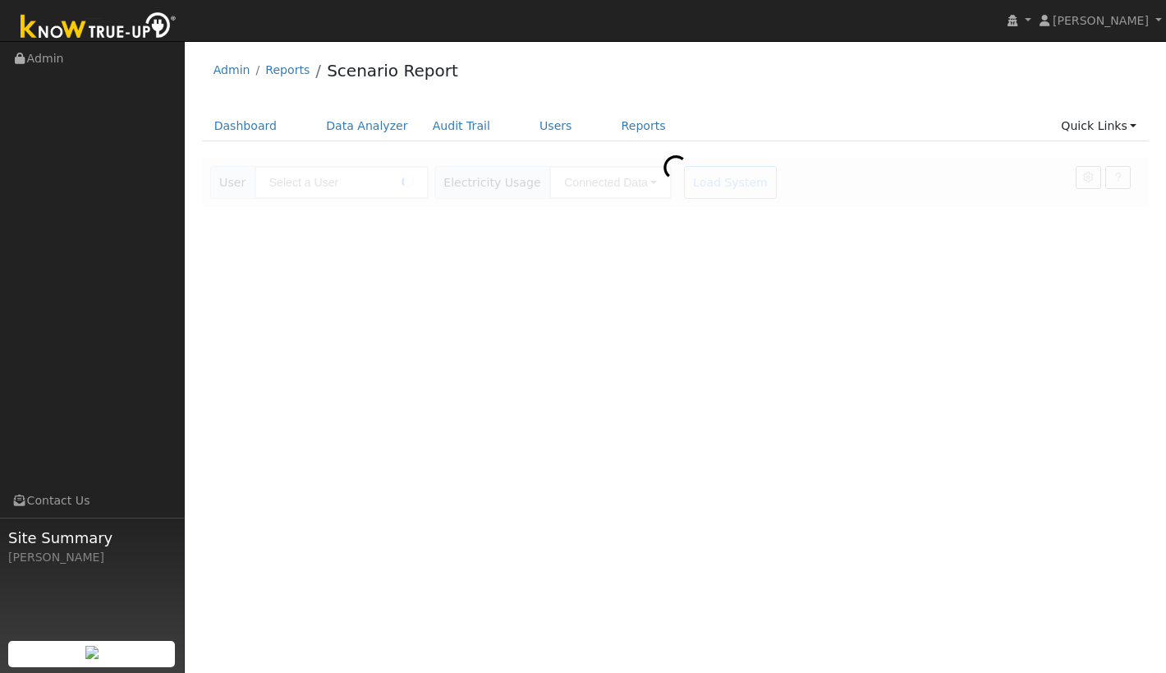
type input "[PERSON_NAME]"
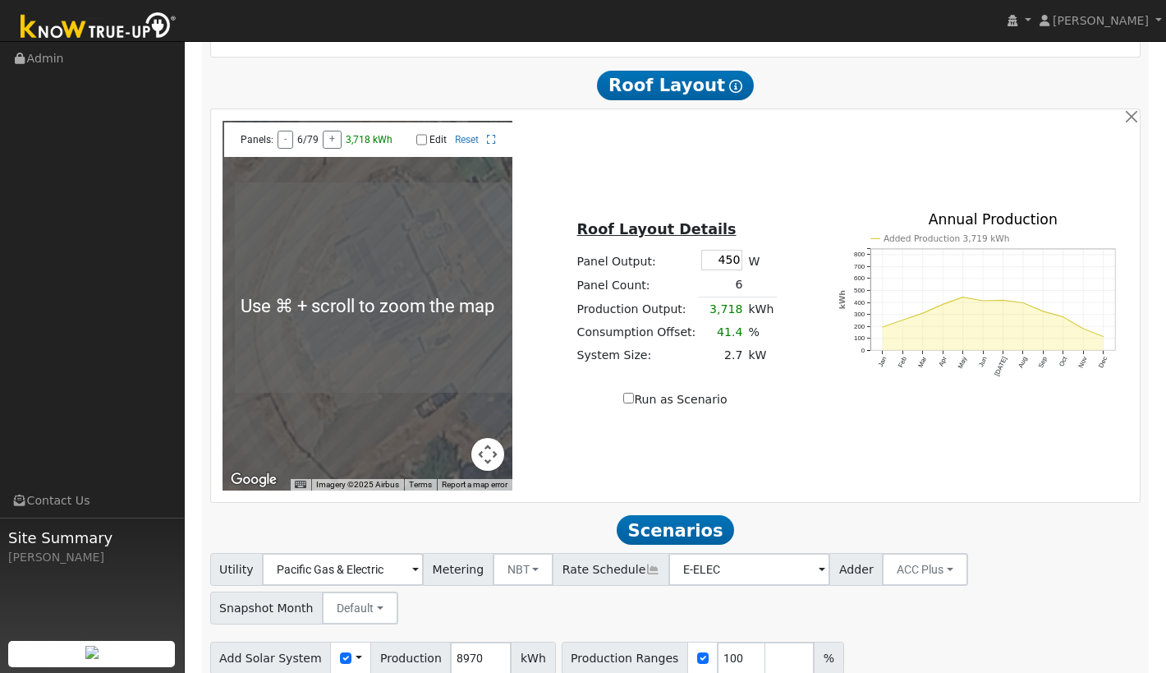
scroll to position [968, 0]
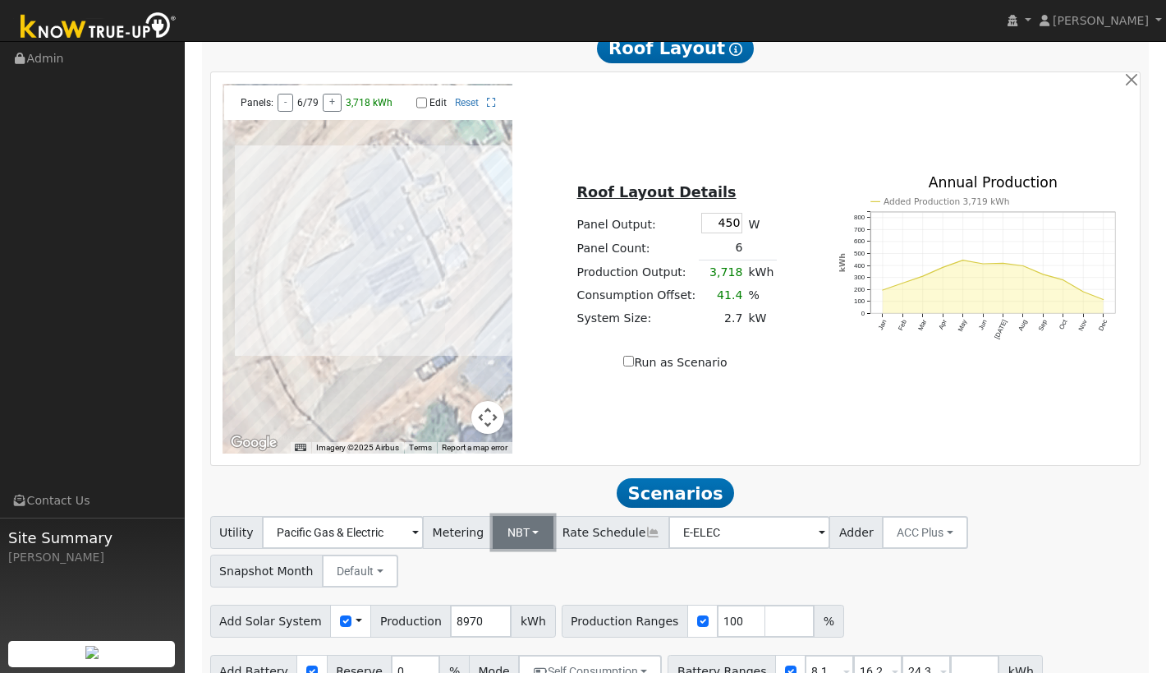
click at [526, 536] on button "NBT" at bounding box center [524, 532] width 62 height 33
click at [526, 571] on link "NEM" at bounding box center [532, 568] width 114 height 23
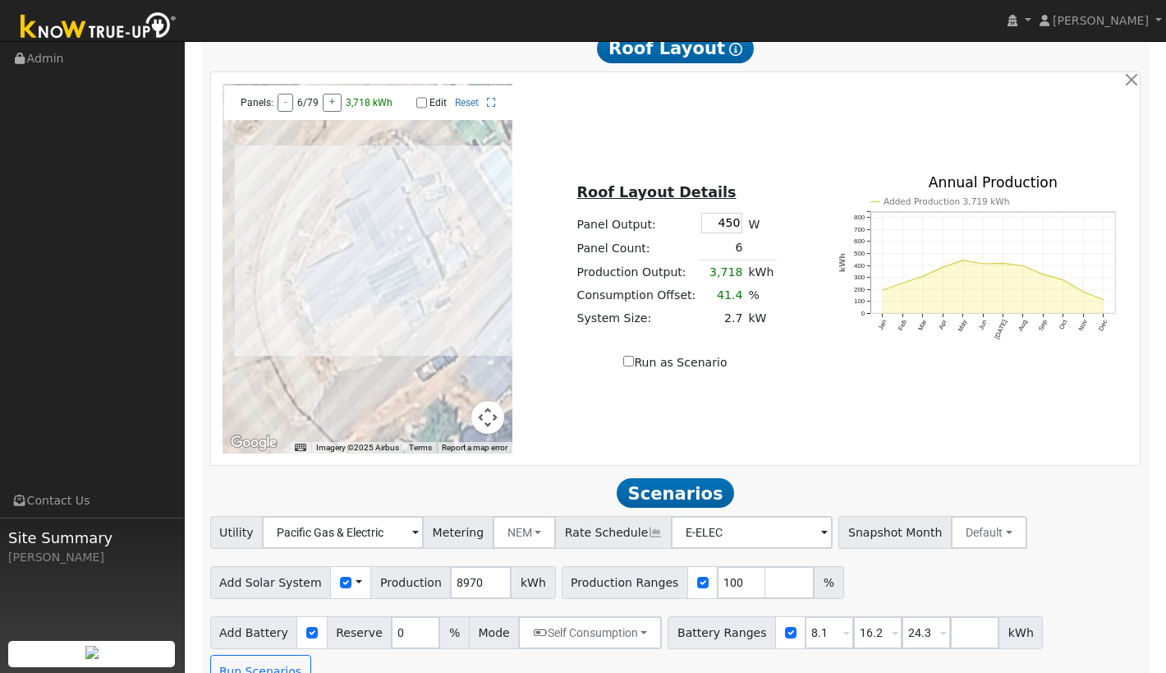
click at [821, 543] on span at bounding box center [824, 533] width 7 height 19
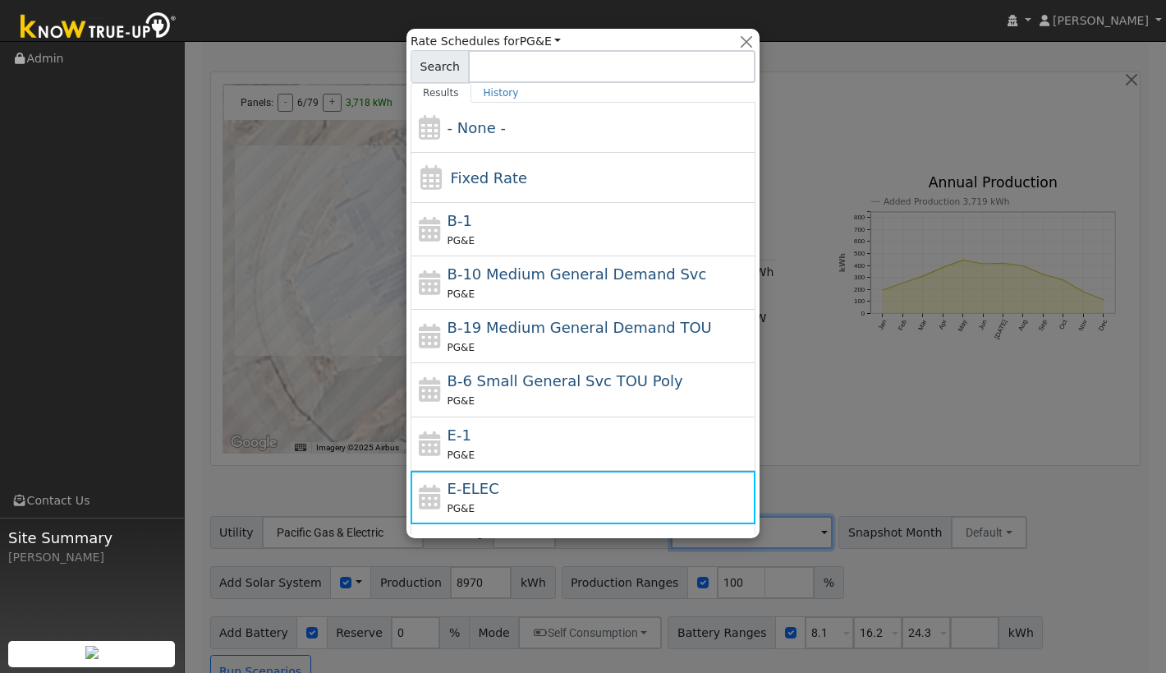
click at [830, 475] on div at bounding box center [583, 336] width 1166 height 673
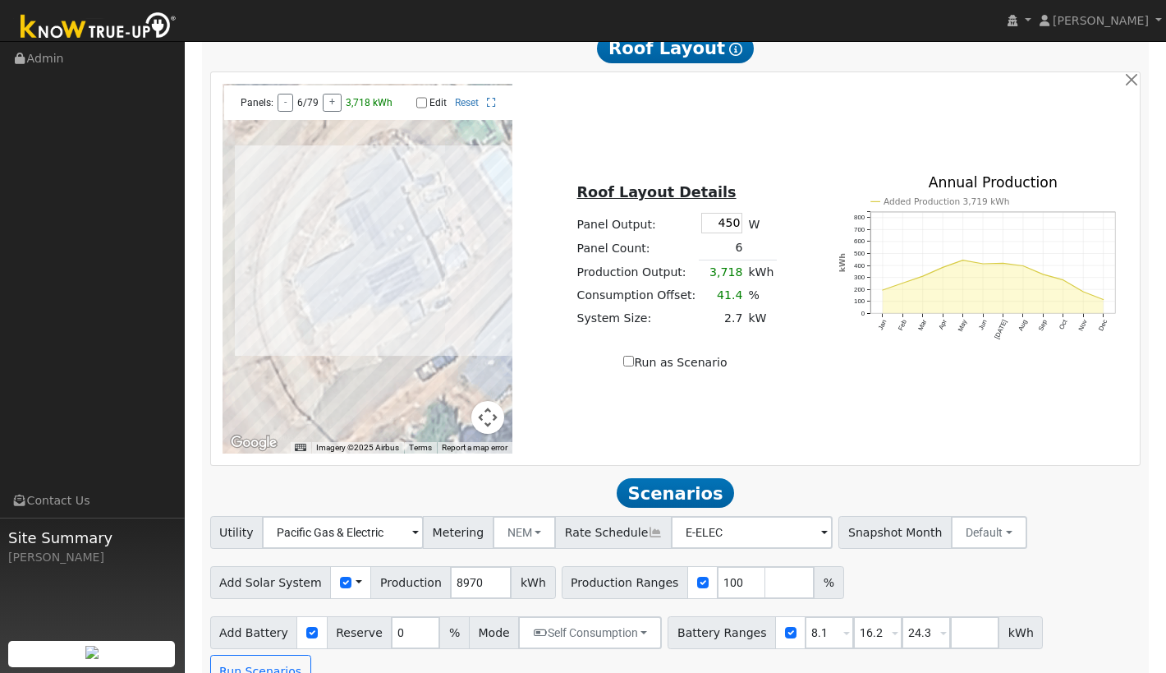
click at [821, 543] on span at bounding box center [824, 533] width 7 height 19
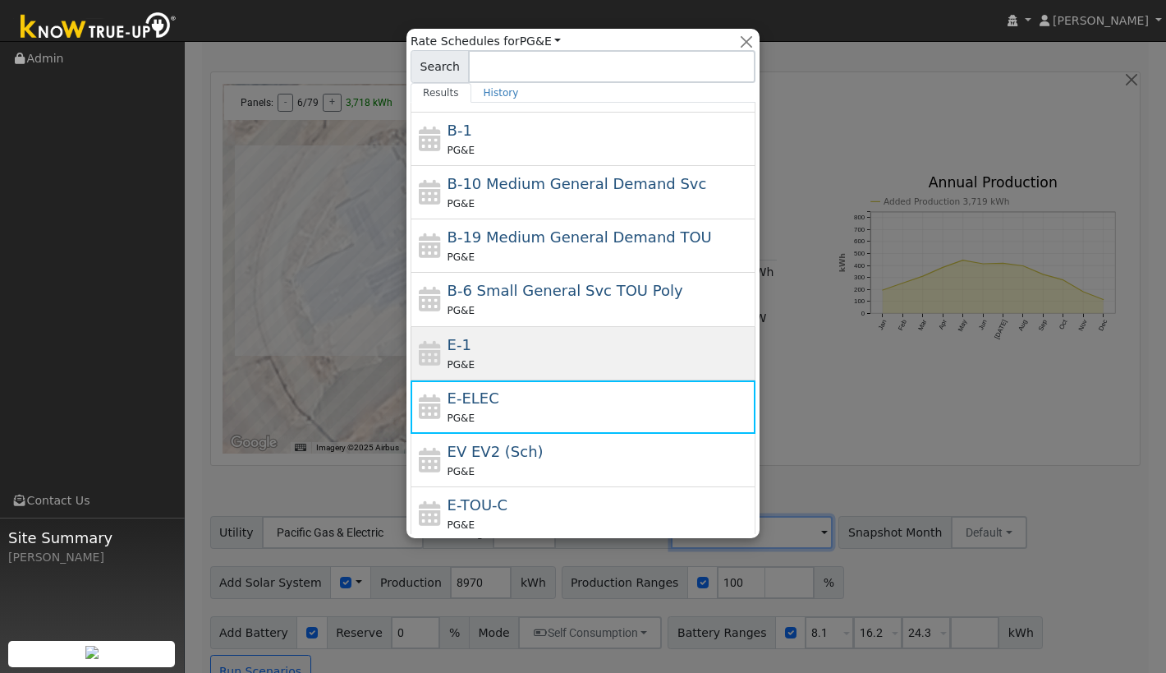
scroll to position [0, 0]
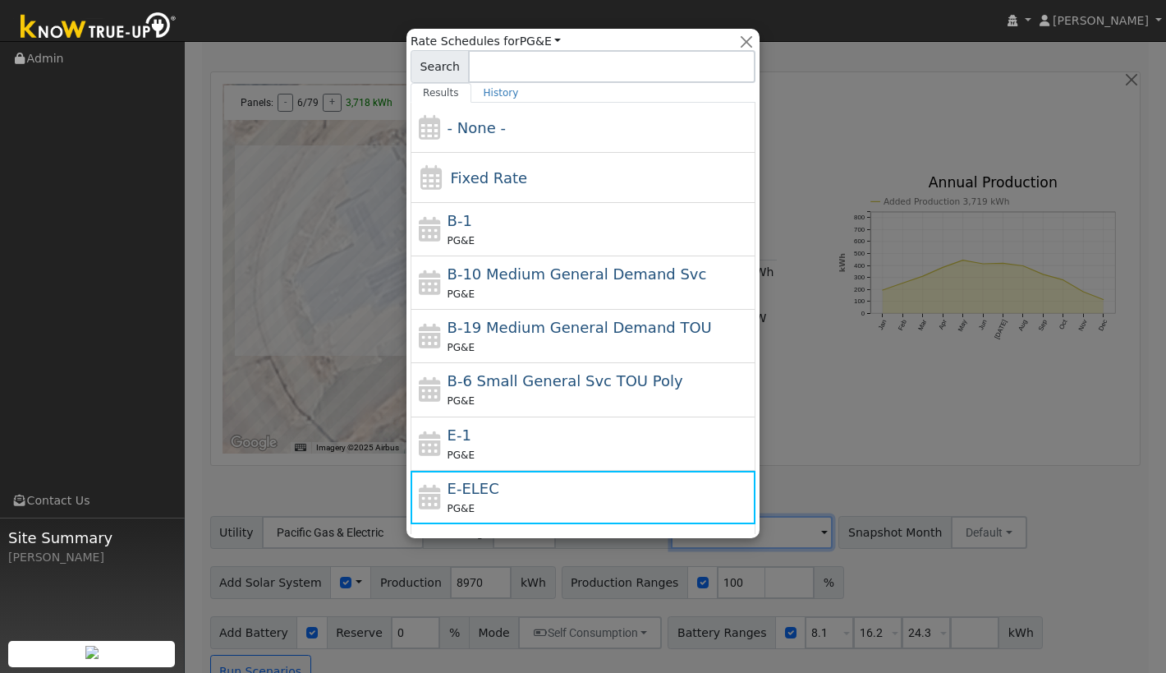
click at [882, 455] on div at bounding box center [583, 336] width 1166 height 673
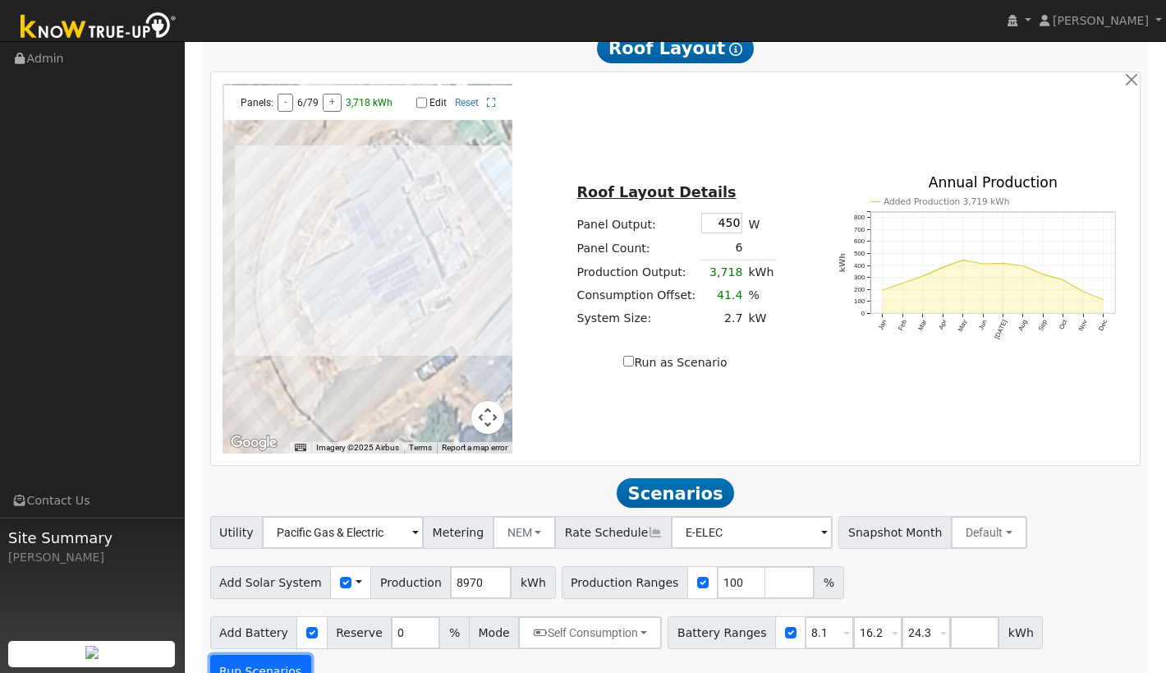
click at [311, 655] on button "Run Scenarios" at bounding box center [260, 671] width 101 height 33
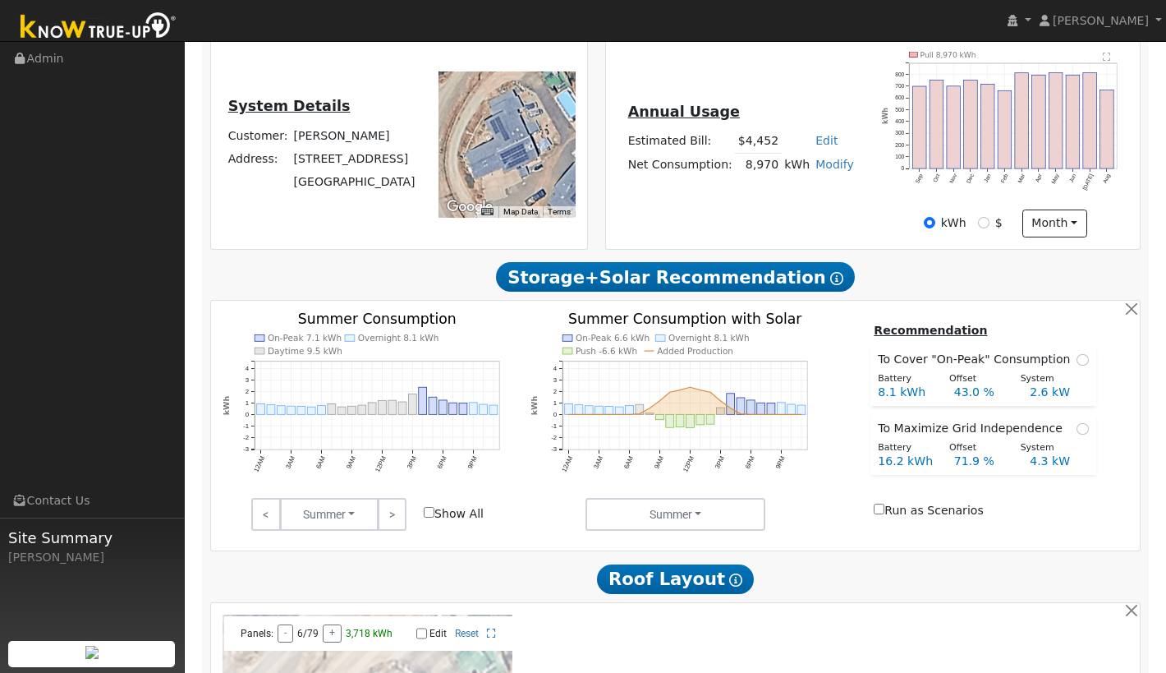
type input "6.0"
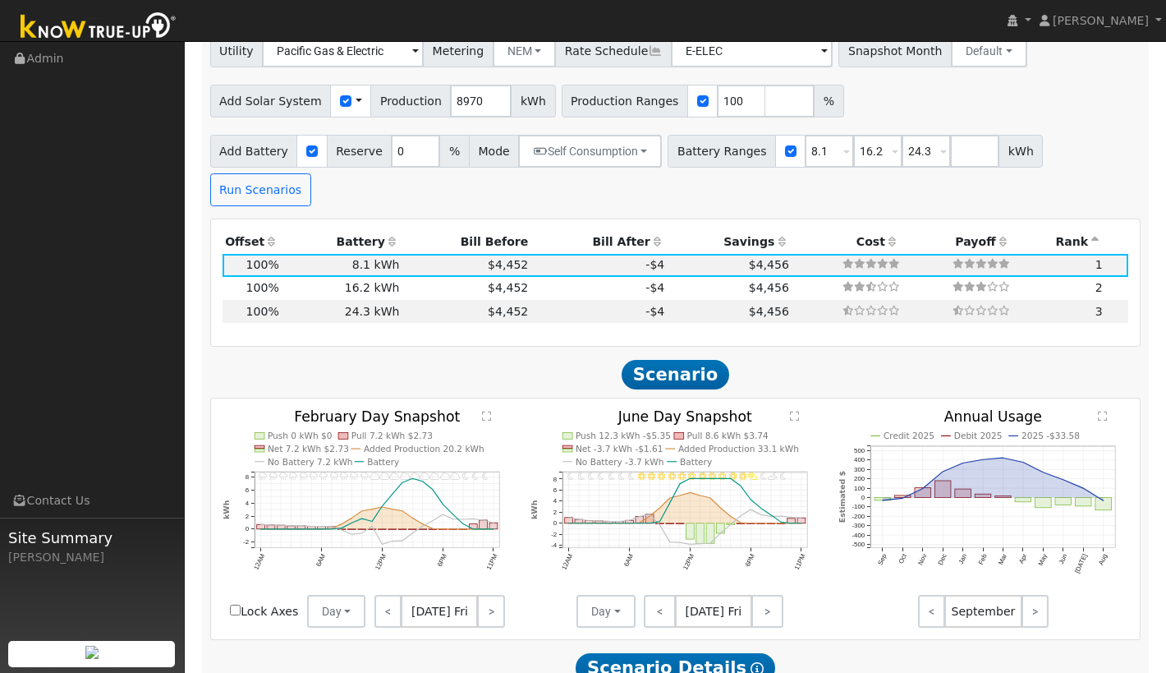
scroll to position [1454, 0]
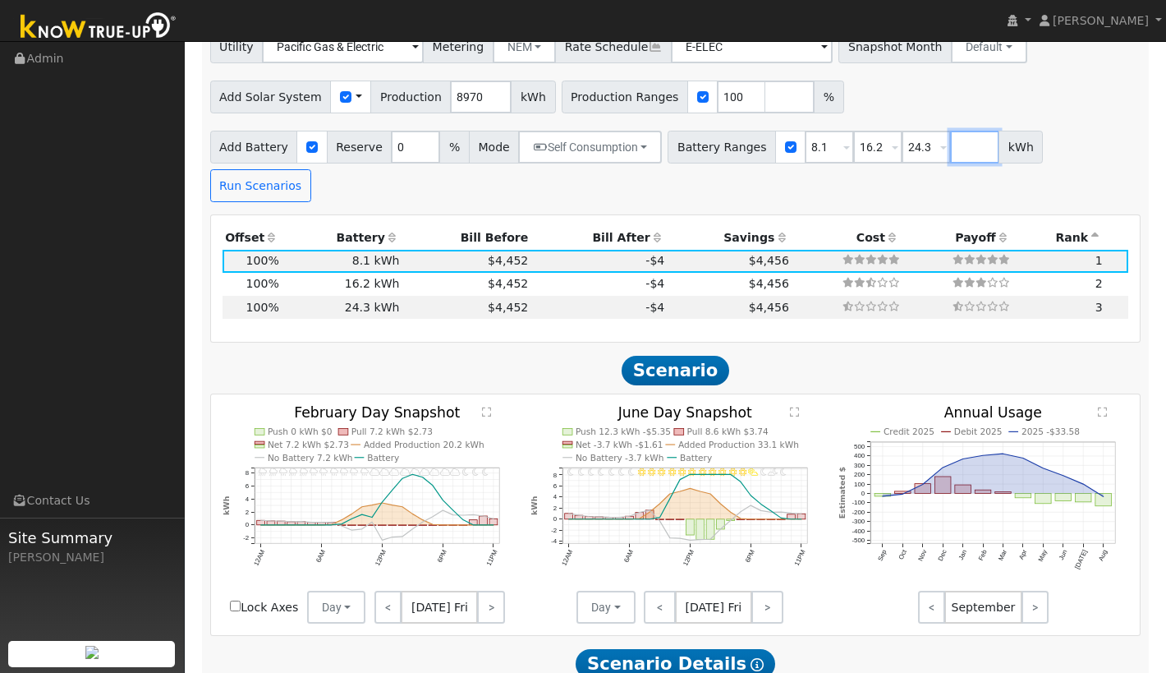
click at [959, 156] on input "number" at bounding box center [974, 147] width 49 height 33
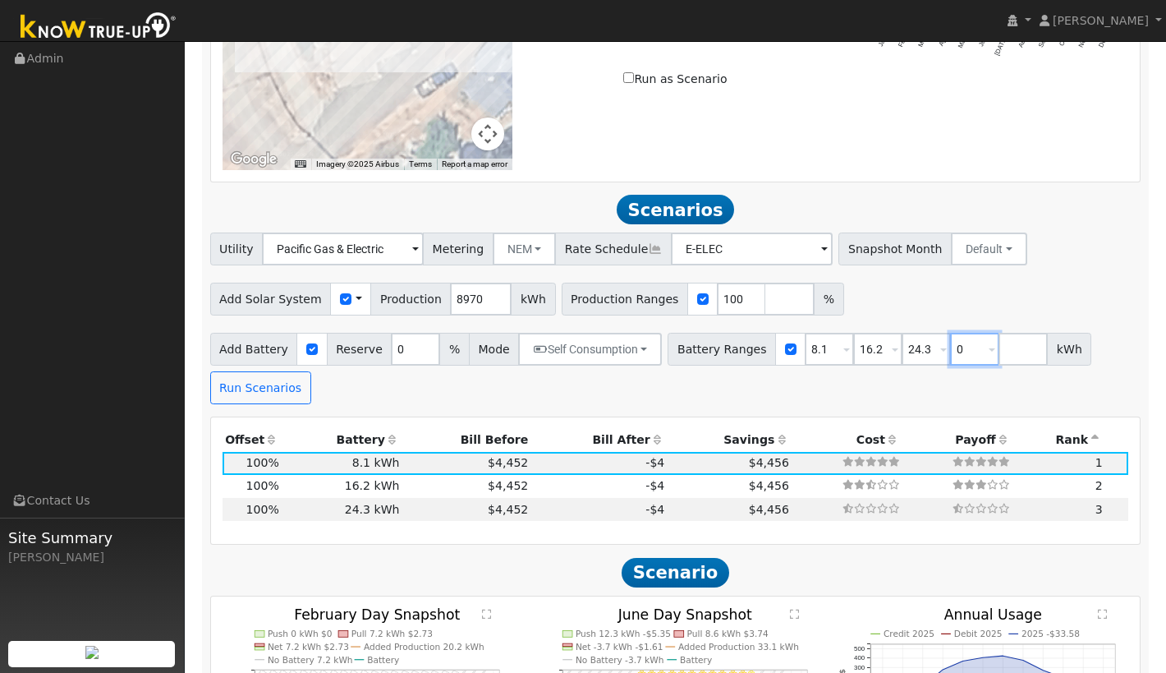
scroll to position [1251, 0]
type input "0"
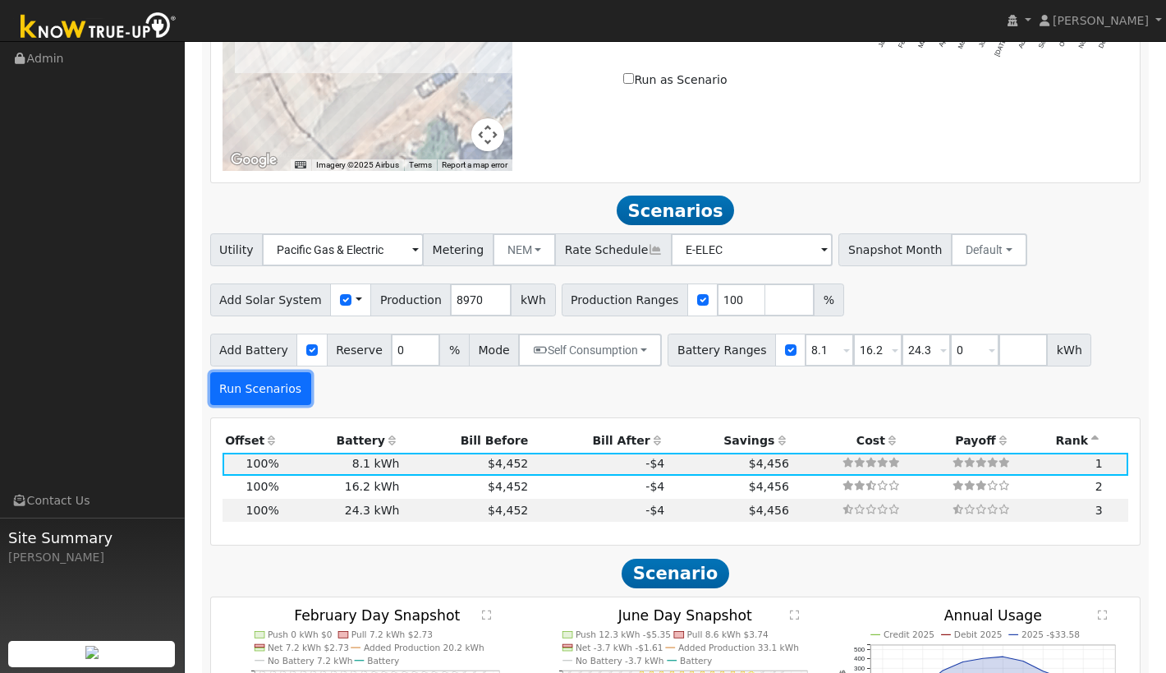
type input "0"
type input "8.1"
type input "16.2"
type input "24.3"
click at [258, 396] on button "Run Scenarios" at bounding box center [260, 388] width 101 height 33
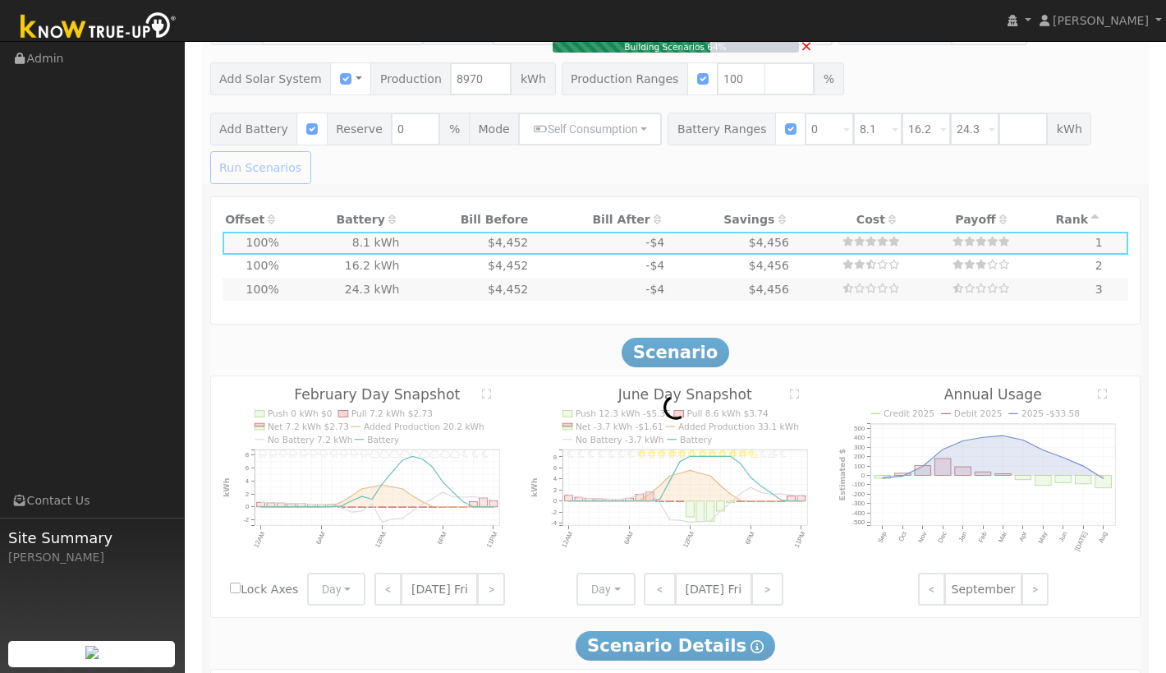
scroll to position [1466, 0]
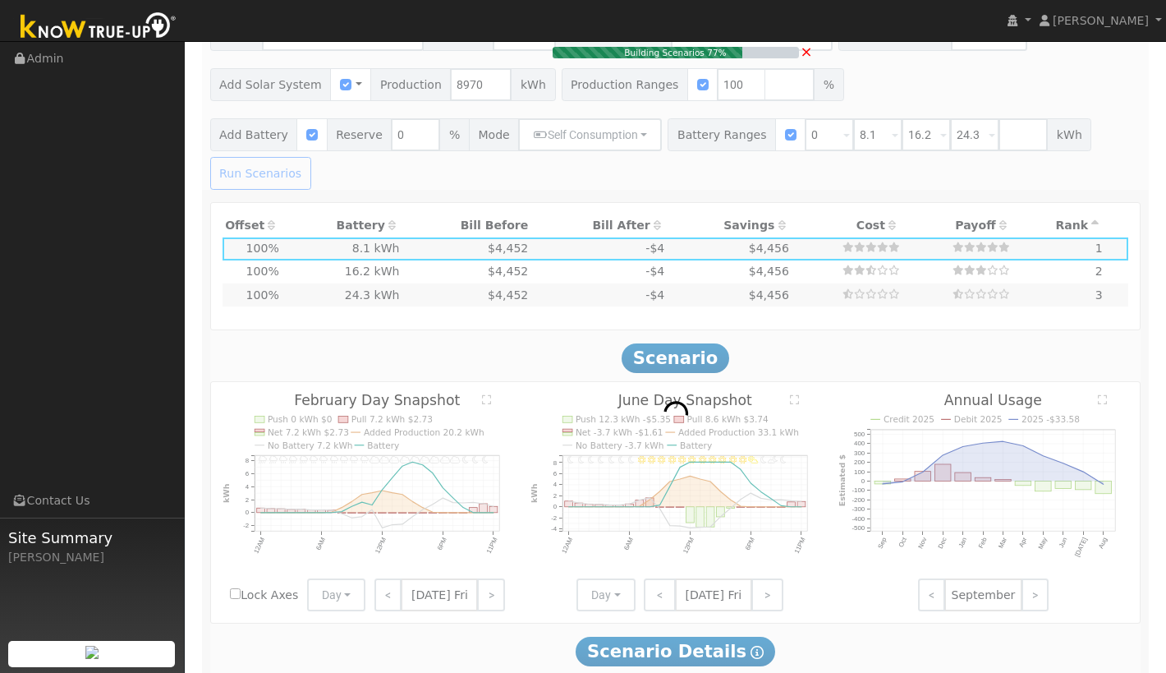
type input "$5,382"
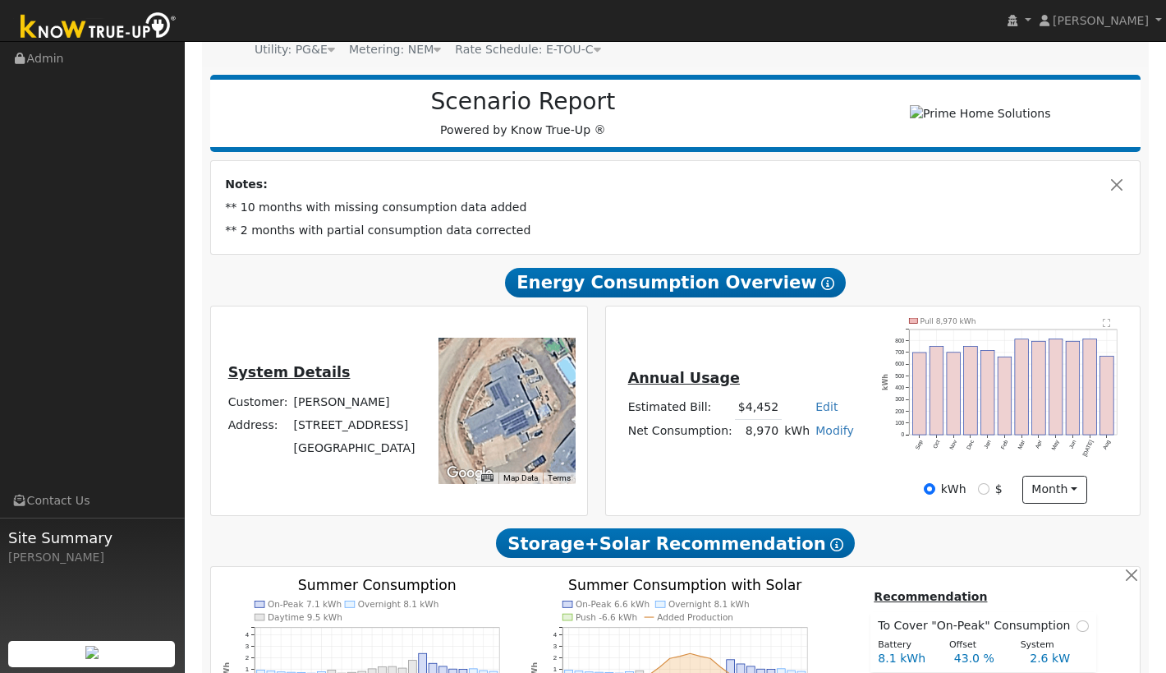
scroll to position [175, 0]
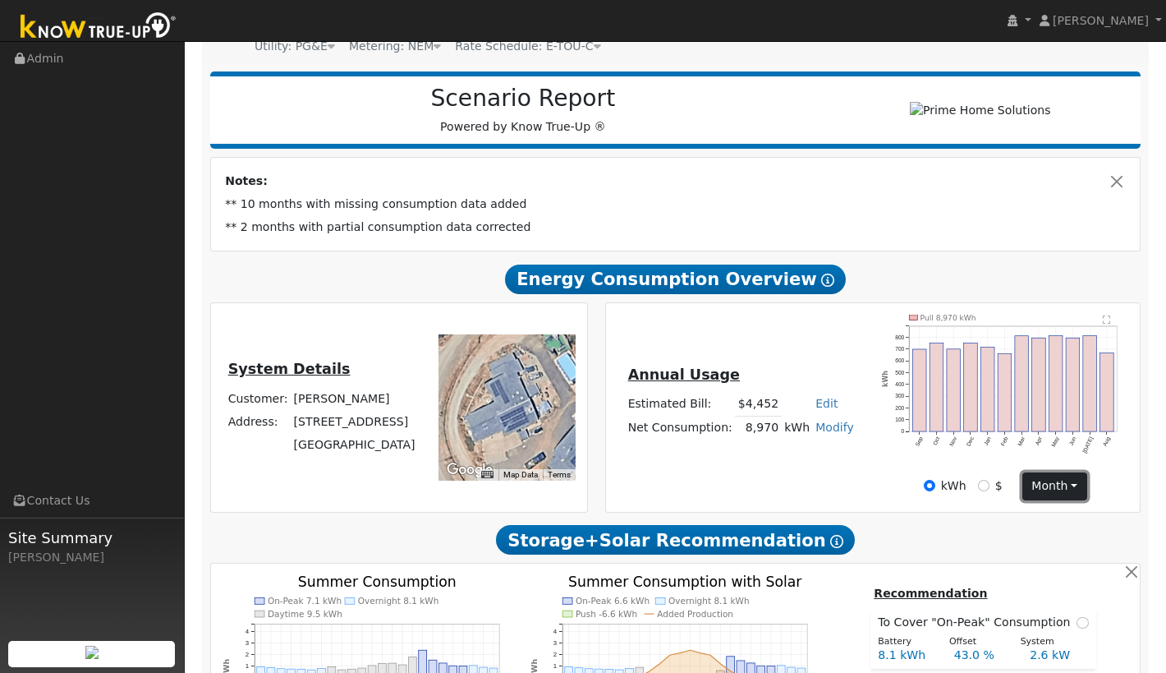
click at [1071, 490] on button "month" at bounding box center [1055, 486] width 65 height 28
click at [820, 482] on div "Annual Usage Estimated Bill: $4,452 Edit Estimated Bill $ Annual Net Consumptio…" at bounding box center [873, 408] width 529 height 186
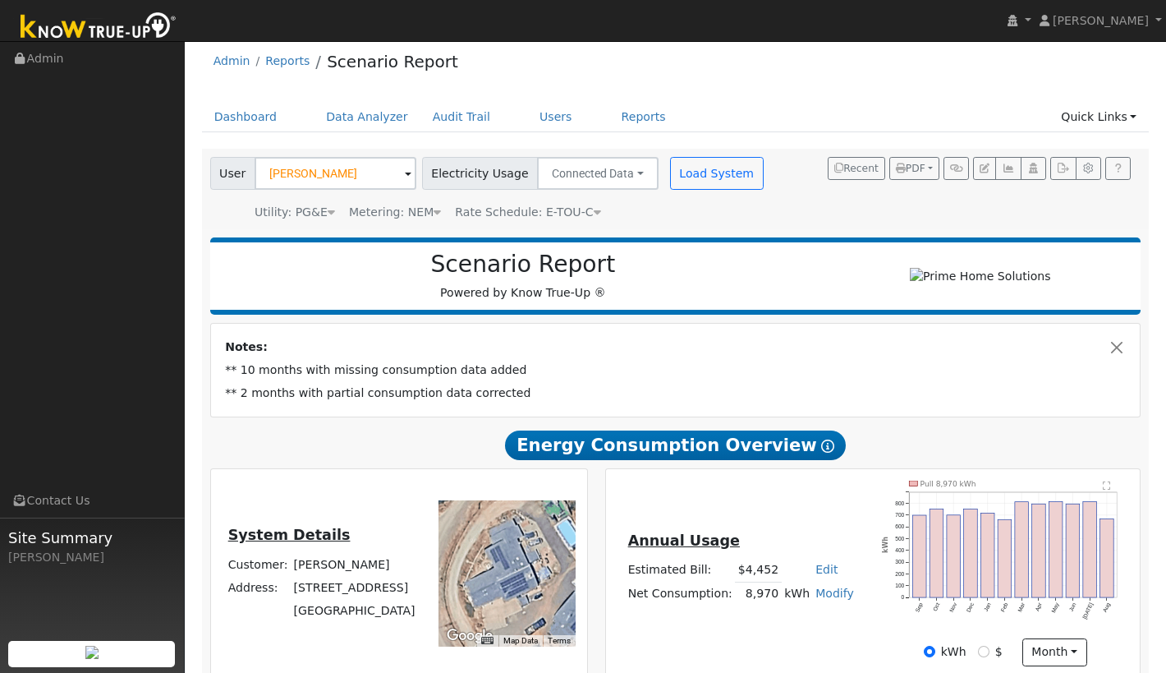
scroll to position [0, 0]
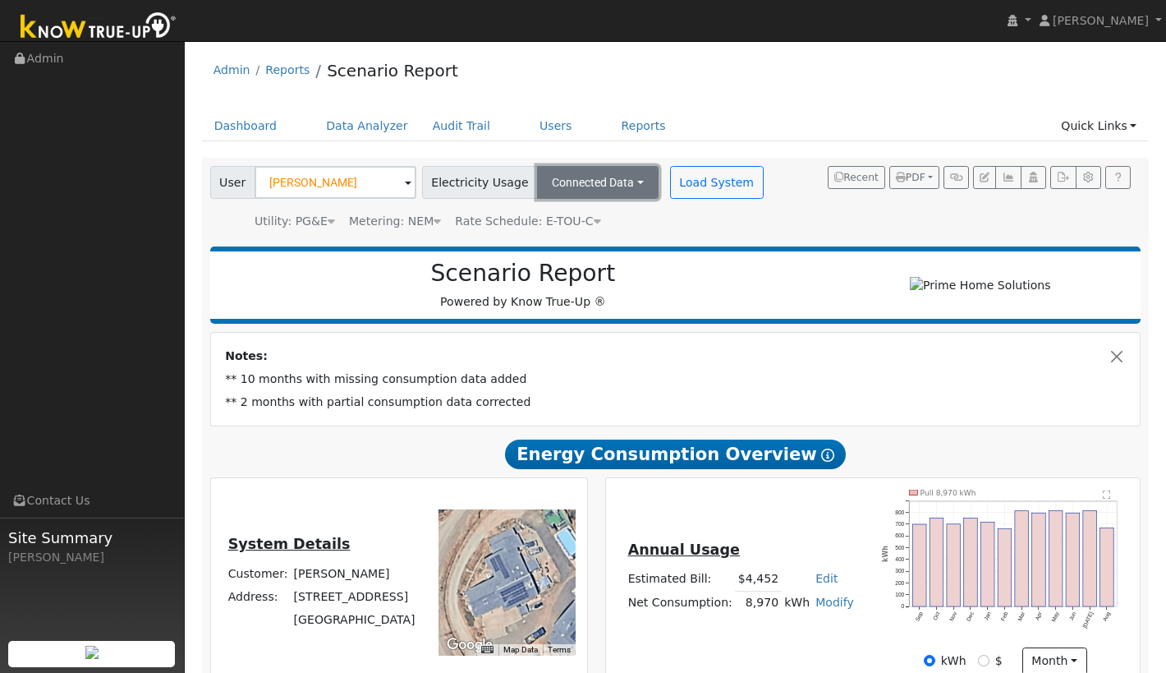
click at [618, 179] on button "Connected Data" at bounding box center [598, 182] width 122 height 33
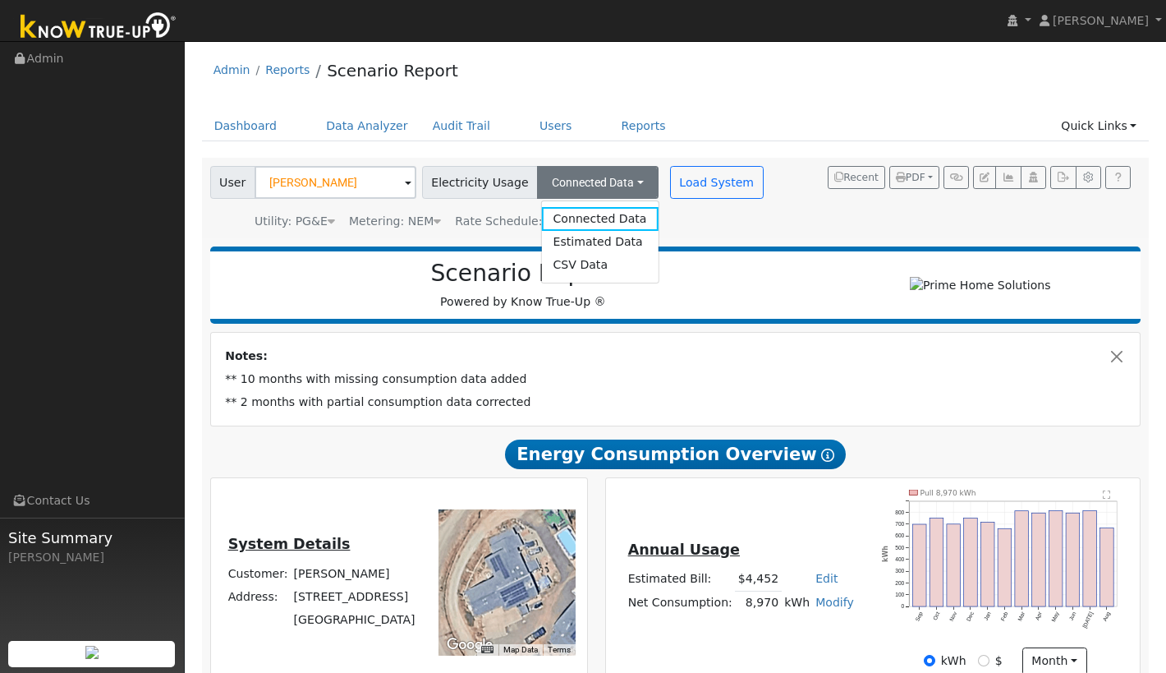
click at [670, 227] on div "Utility: PG&E Pacific Gas & Electric Metering: NEM NEM NEM NBT Rate Schedule: E…" at bounding box center [488, 218] width 563 height 23
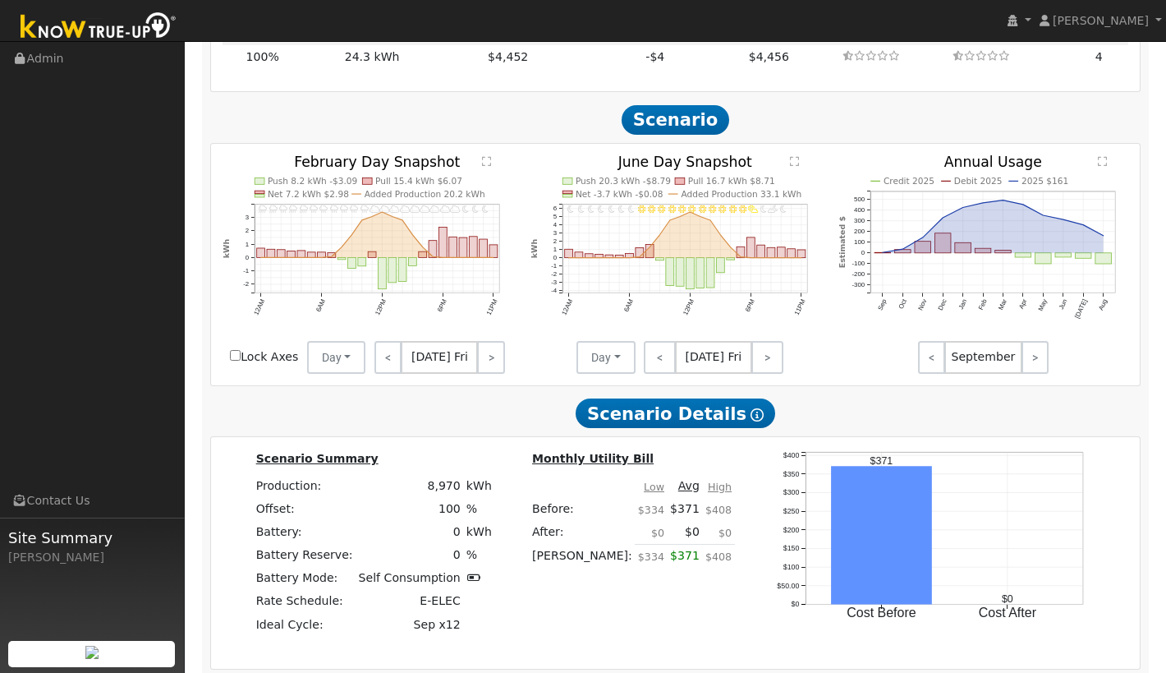
scroll to position [1741, 0]
